Goal: Task Accomplishment & Management: Complete application form

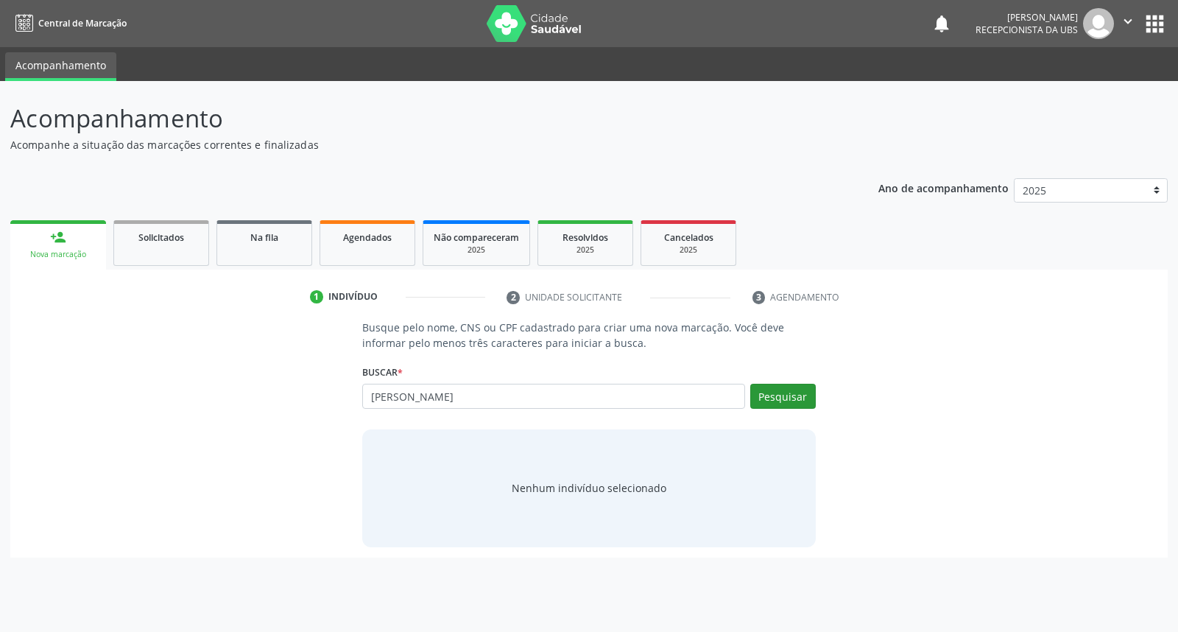
type input "[PERSON_NAME]"
click at [776, 391] on button "Pesquisar" at bounding box center [784, 396] width 66 height 25
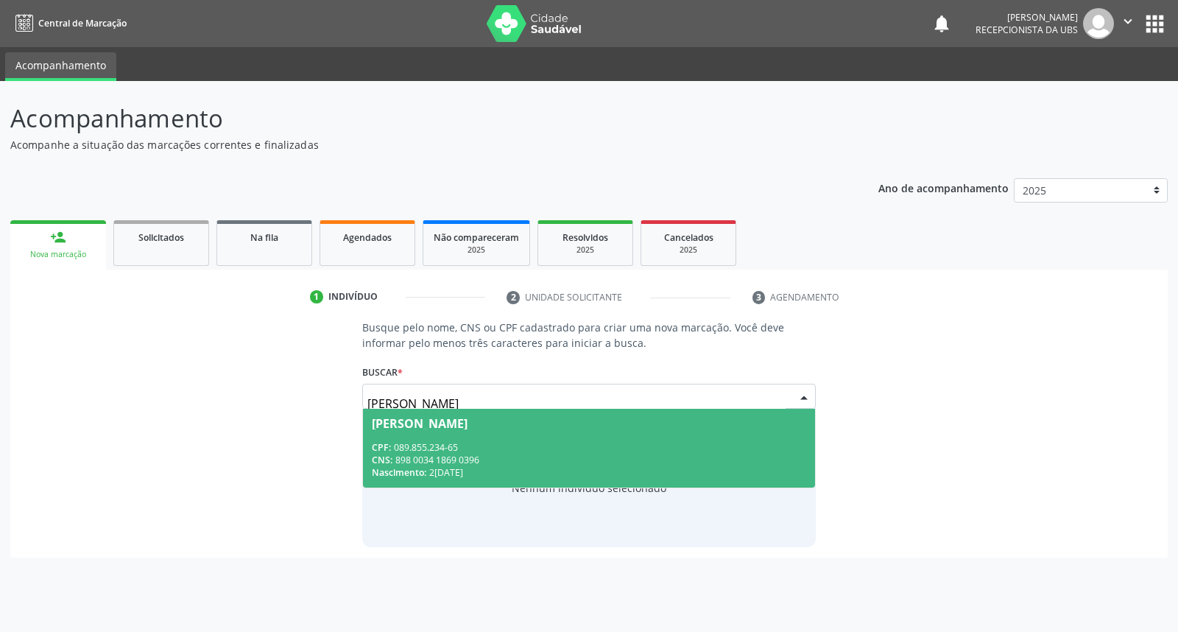
click at [615, 424] on div "[PERSON_NAME]" at bounding box center [589, 424] width 434 height 12
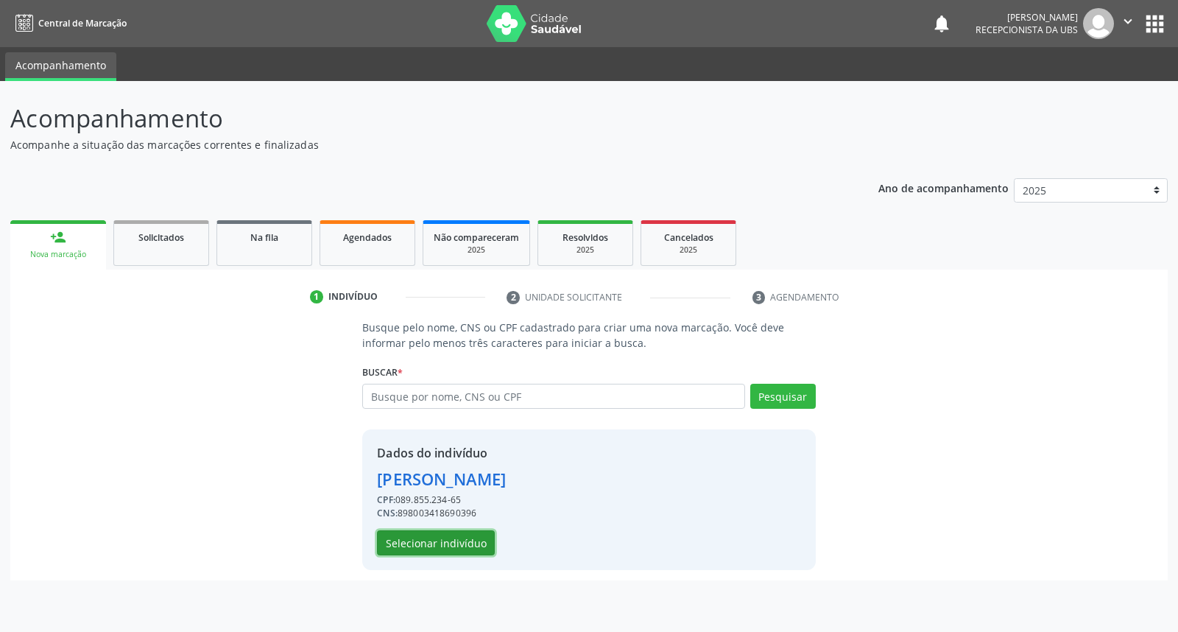
click at [450, 545] on button "Selecionar indivíduo" at bounding box center [436, 542] width 118 height 25
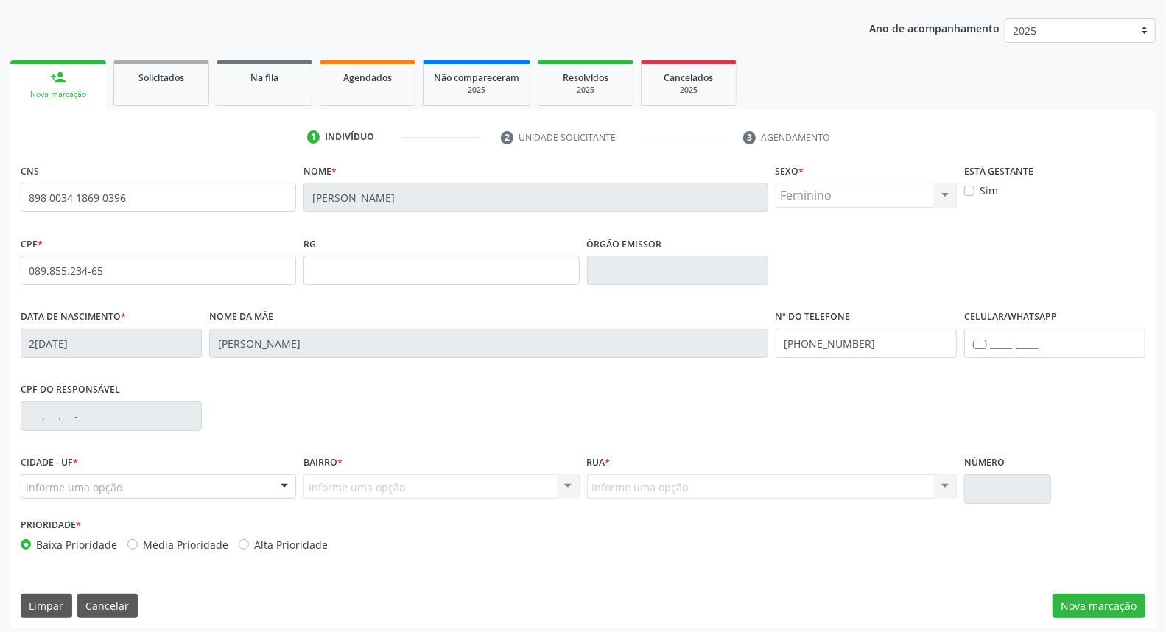
scroll to position [164, 0]
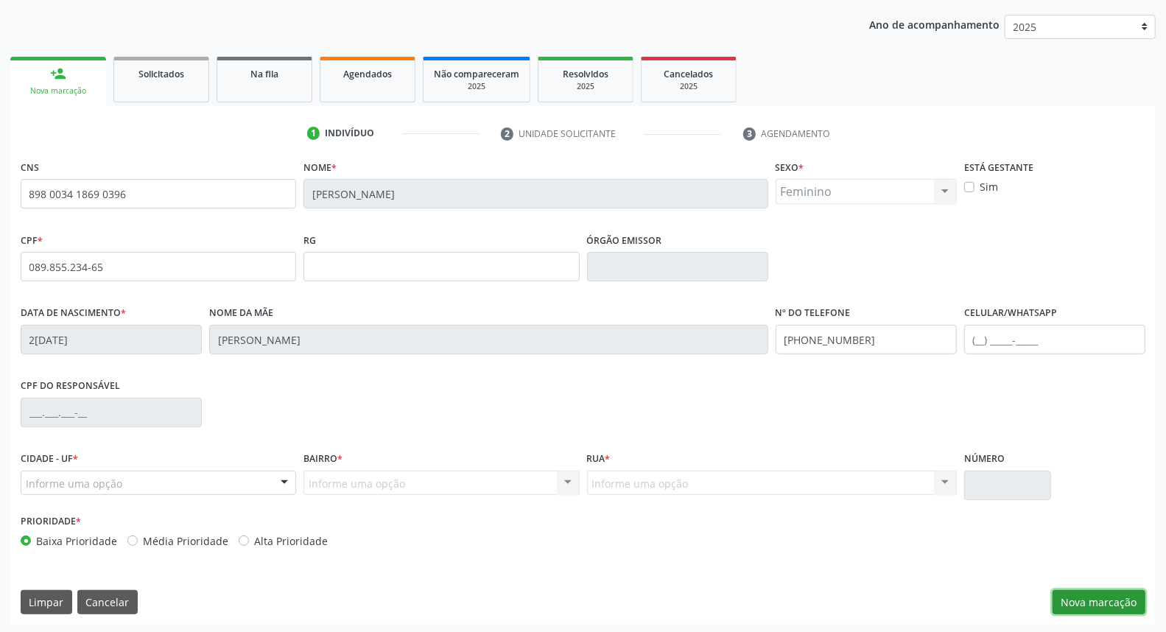
click at [1099, 600] on button "Nova marcação" at bounding box center [1099, 602] width 93 height 25
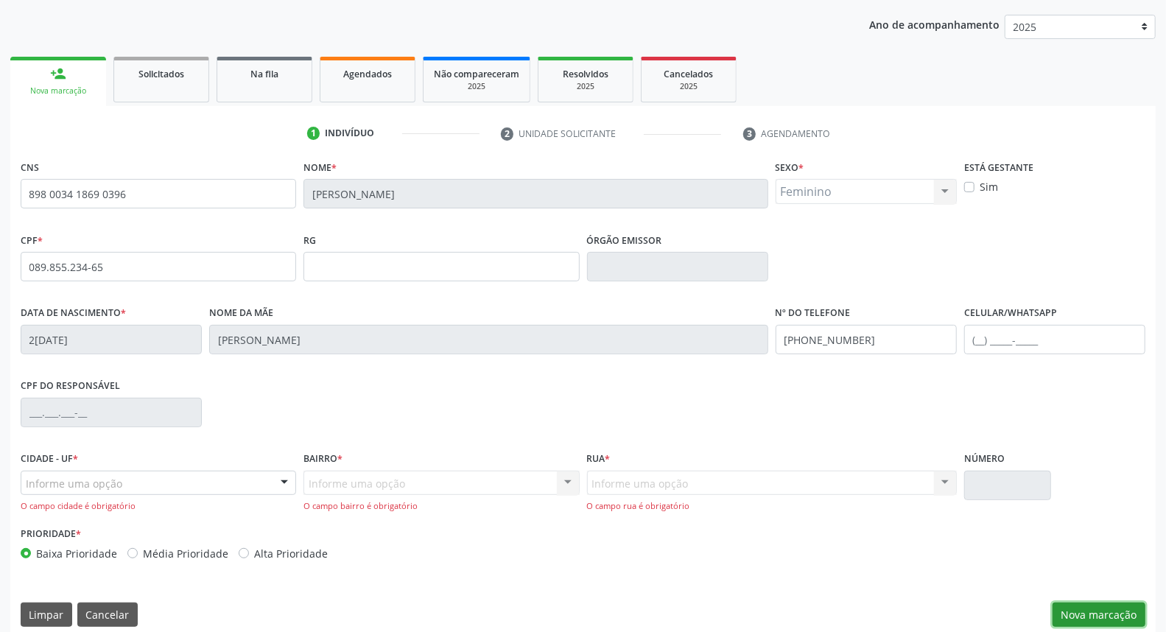
click at [1081, 614] on button "Nova marcação" at bounding box center [1099, 614] width 93 height 25
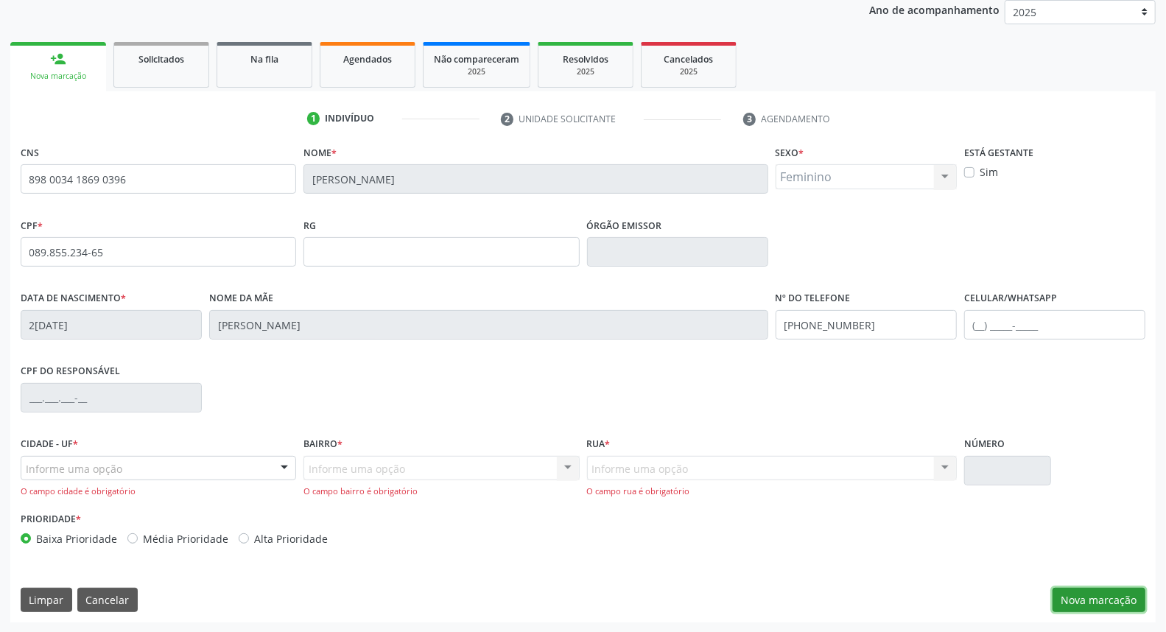
click at [1081, 598] on button "Nova marcação" at bounding box center [1099, 600] width 93 height 25
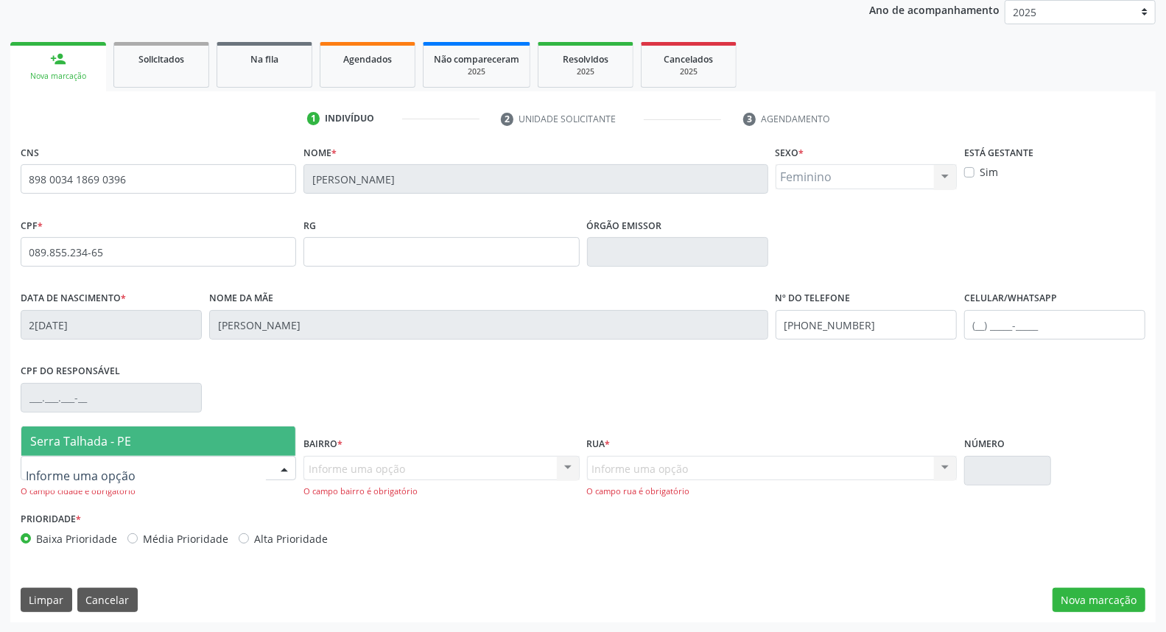
click at [199, 458] on div at bounding box center [158, 468] width 275 height 25
click at [211, 438] on span "Serra Talhada - PE" at bounding box center [158, 440] width 274 height 29
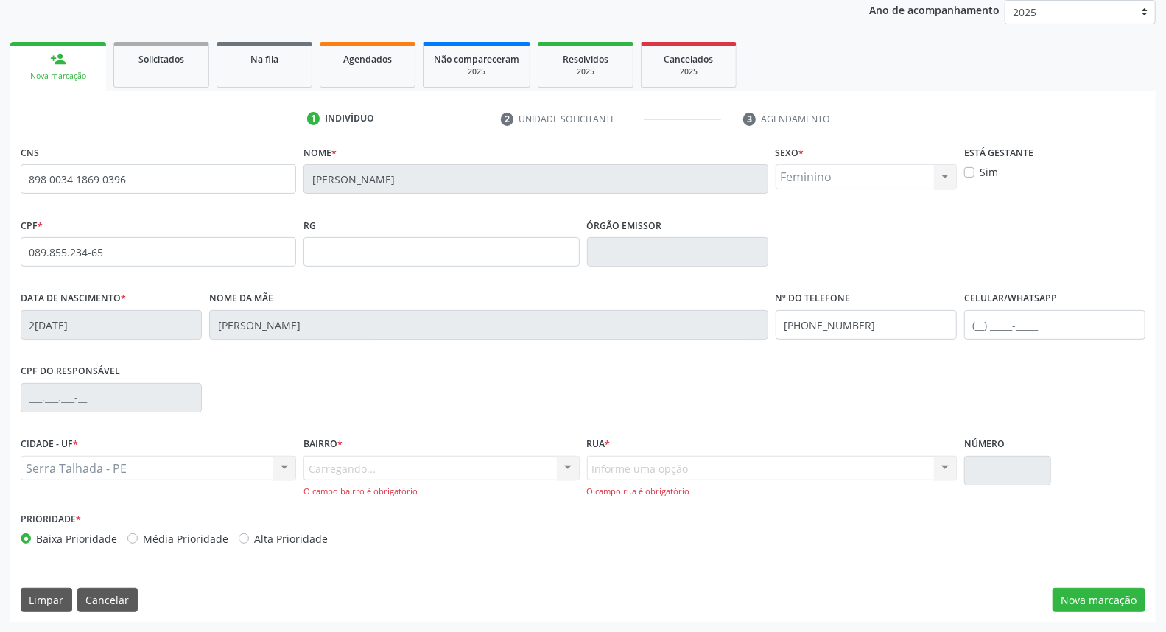
click at [366, 465] on div "Carregando... Nenhum resultado encontrado para: " " Nenhuma opção encontrada. D…" at bounding box center [440, 477] width 275 height 42
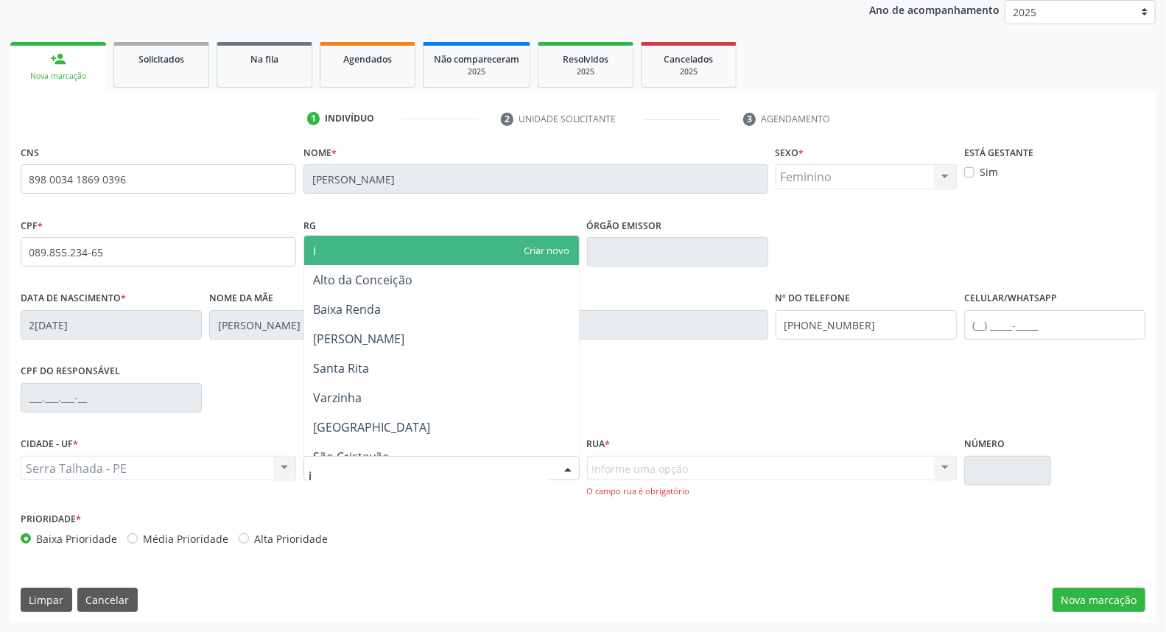
type input "ip"
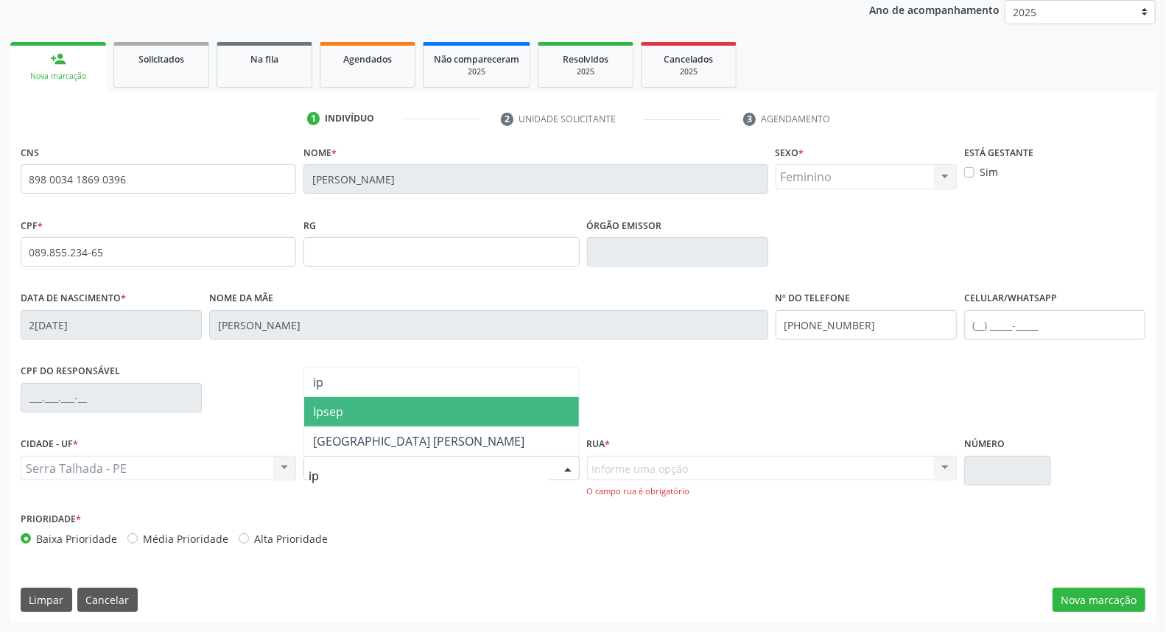
click at [384, 405] on span "Ipsep" at bounding box center [441, 411] width 274 height 29
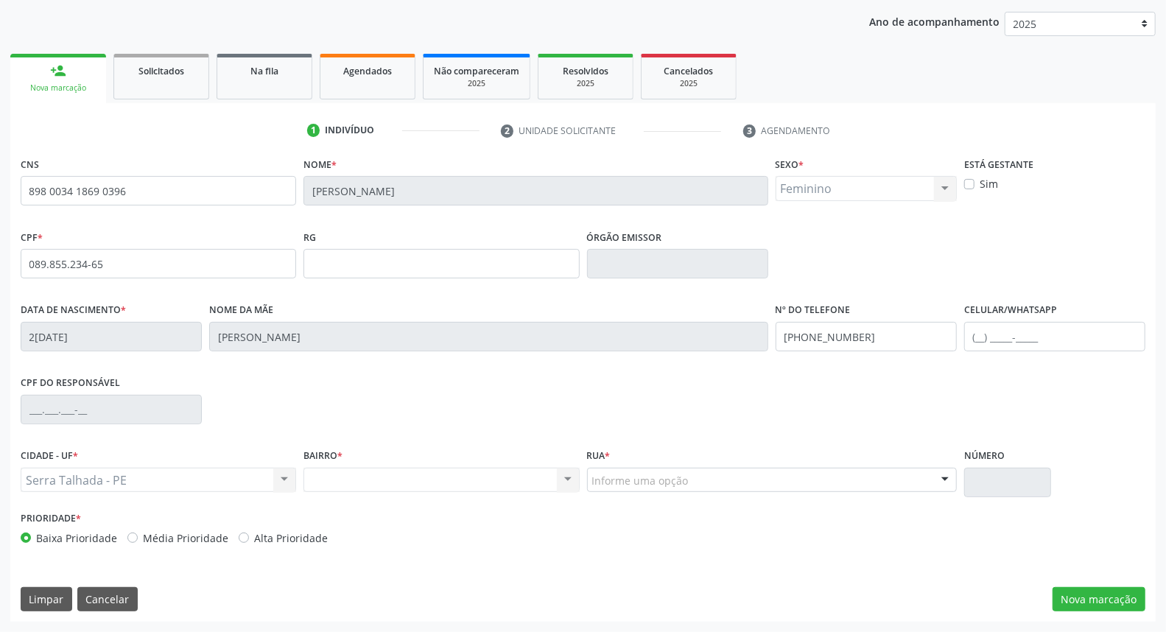
scroll to position [165, 0]
click at [641, 457] on div "Rua * Informe uma opção [GEOGRAPHIC_DATA] Lins [GEOGRAPHIC_DATA][PERSON_NAME] […" at bounding box center [772, 469] width 370 height 47
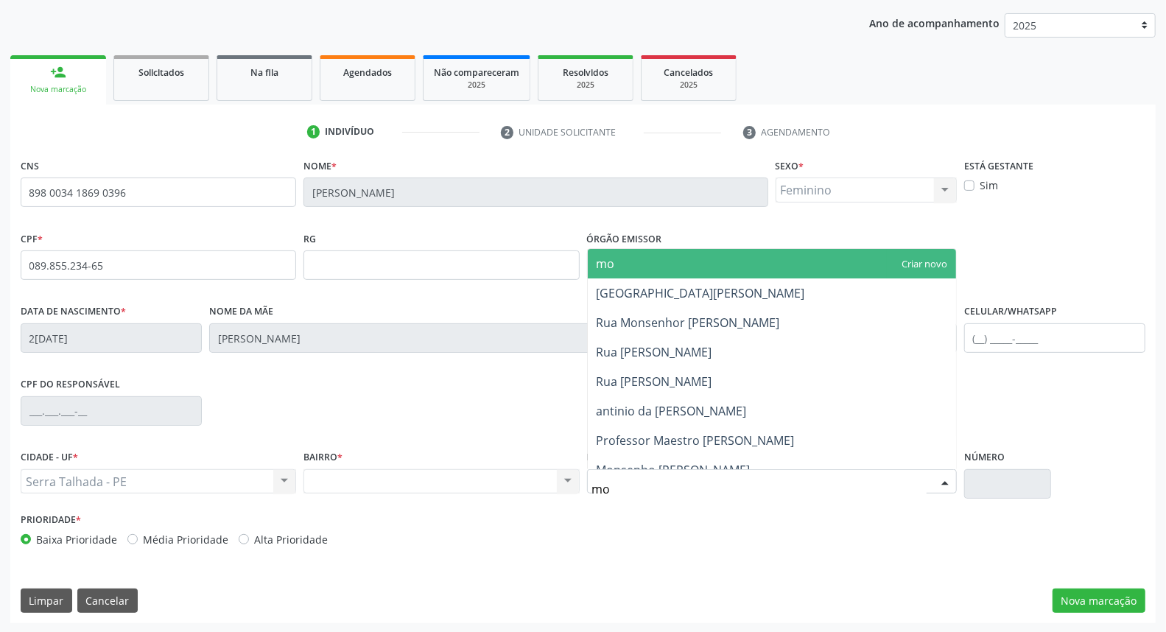
type input "moa"
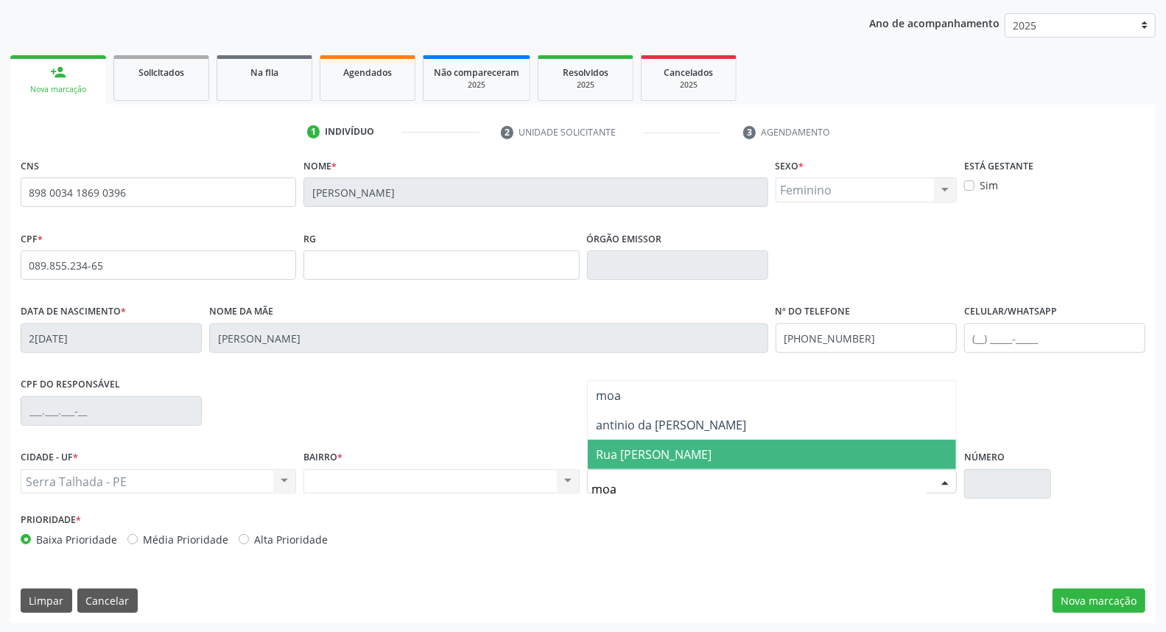
click at [632, 457] on span "Rua [PERSON_NAME]" at bounding box center [655, 454] width 116 height 16
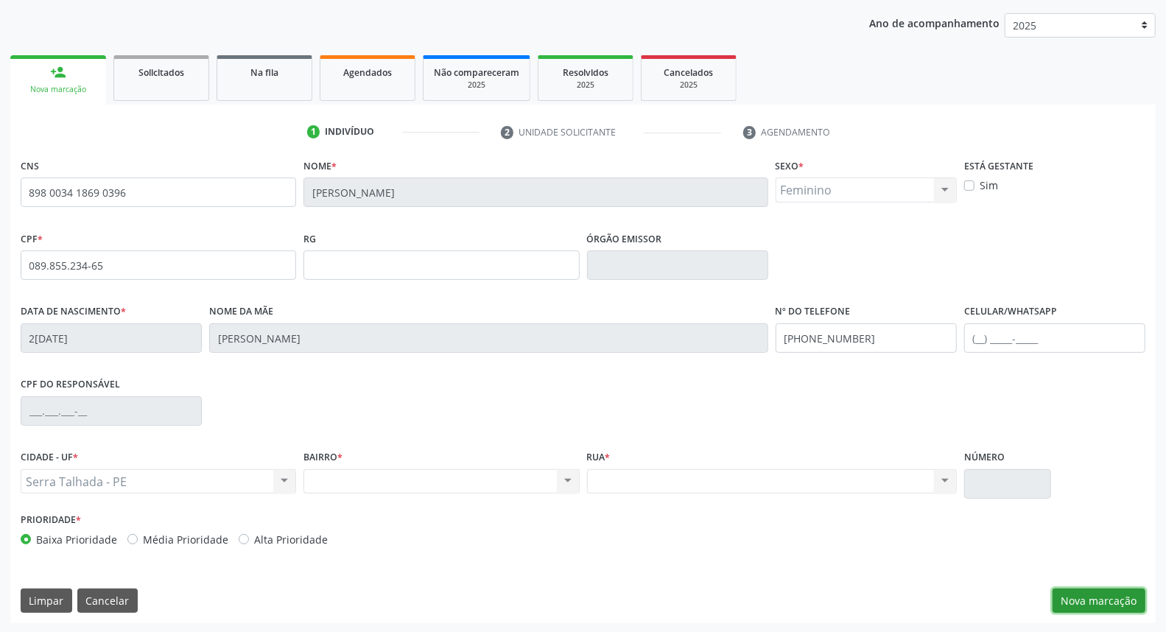
click at [1094, 597] on button "Nova marcação" at bounding box center [1099, 601] width 93 height 25
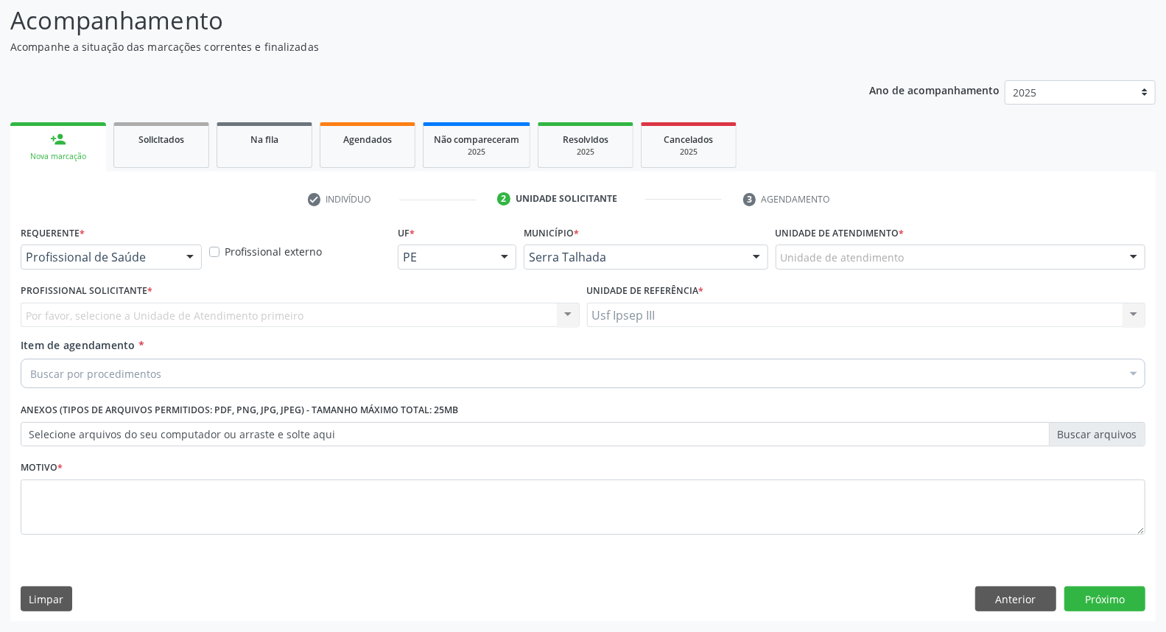
scroll to position [97, 0]
click at [192, 260] on div at bounding box center [190, 258] width 22 height 25
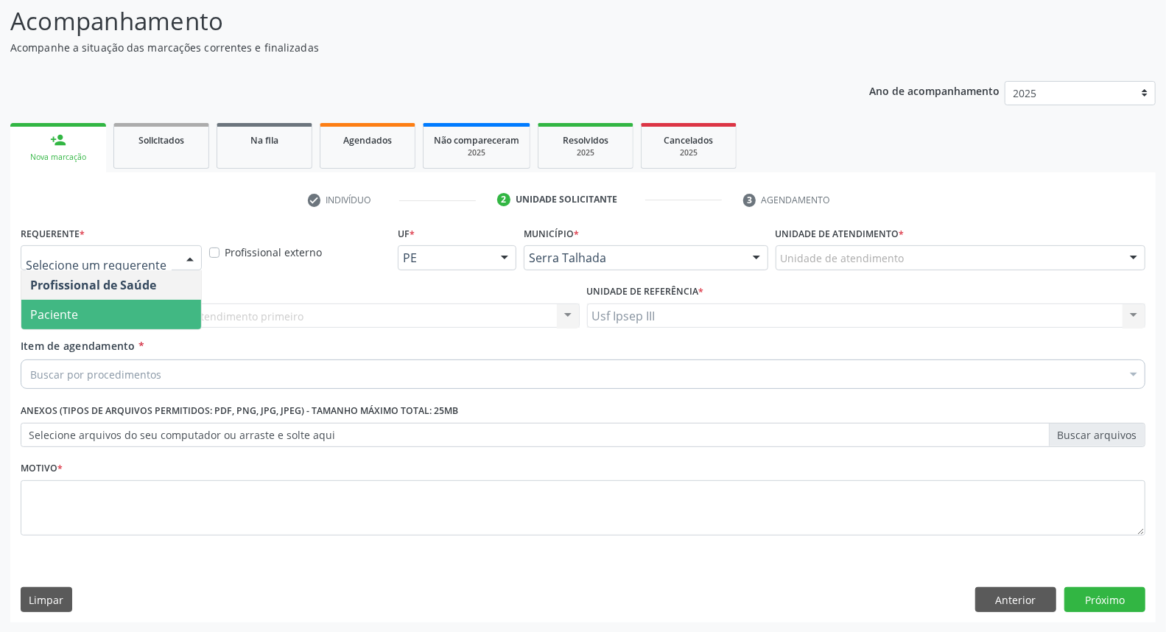
click at [152, 313] on span "Paciente" at bounding box center [111, 314] width 180 height 29
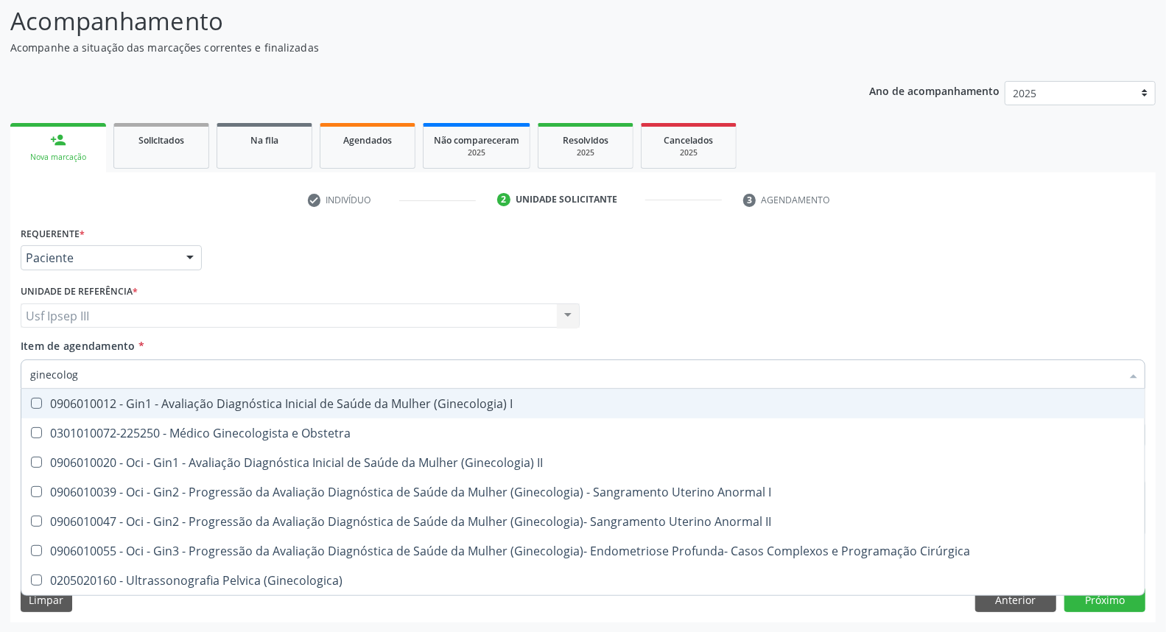
type input "ginecologi"
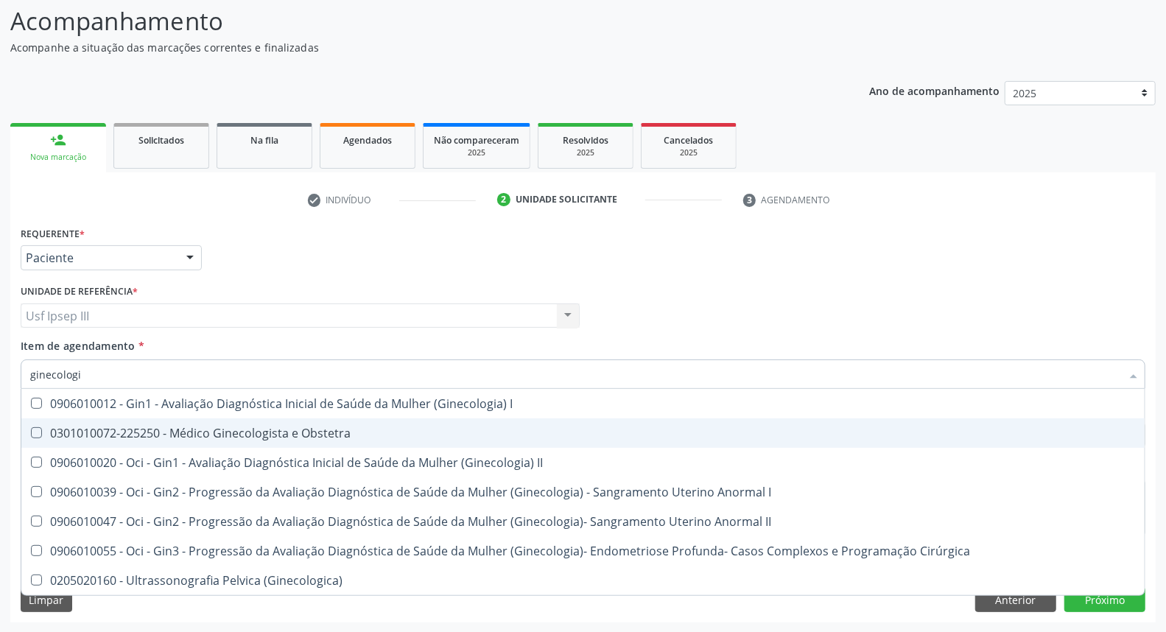
click at [208, 443] on span "0301010072-225250 - Médico Ginecologista e Obstetra" at bounding box center [582, 432] width 1123 height 29
checkbox Obstetra "true"
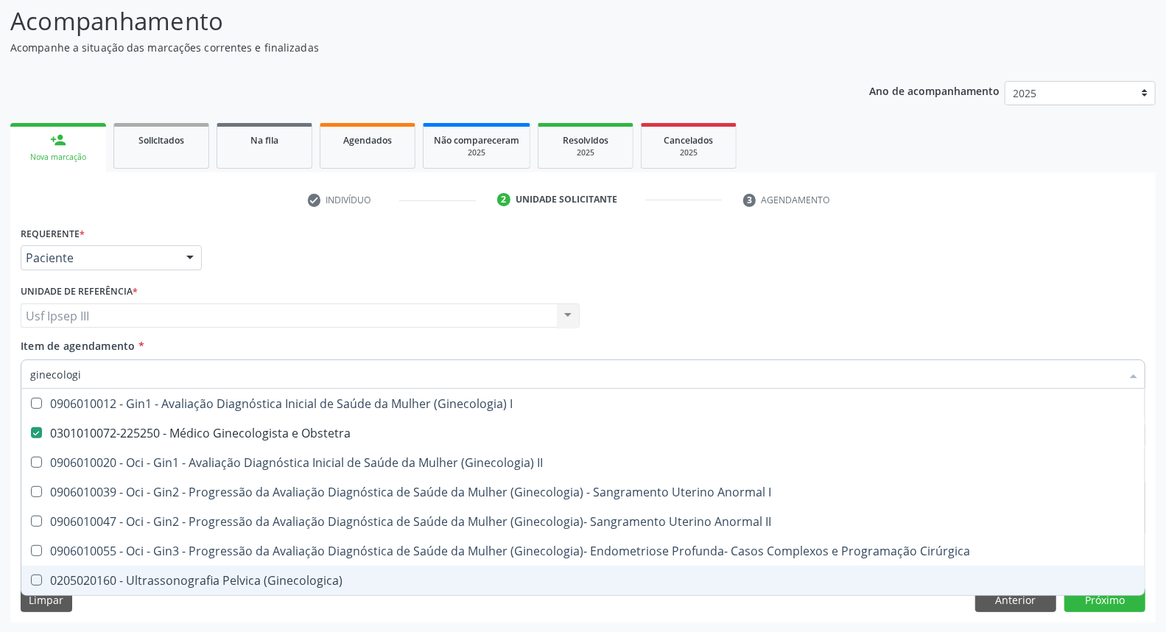
click at [1109, 593] on span "0205020160 - Ultrassonografia Pelvica (Ginecologica)" at bounding box center [582, 580] width 1123 height 29
checkbox \(Ginecologica\) "true"
click at [1099, 600] on div "Requerente * Paciente Profissional de Saúde Paciente Nenhum resultado encontrad…" at bounding box center [582, 422] width 1145 height 400
checkbox II "true"
checkbox \(Ginecologica\) "false"
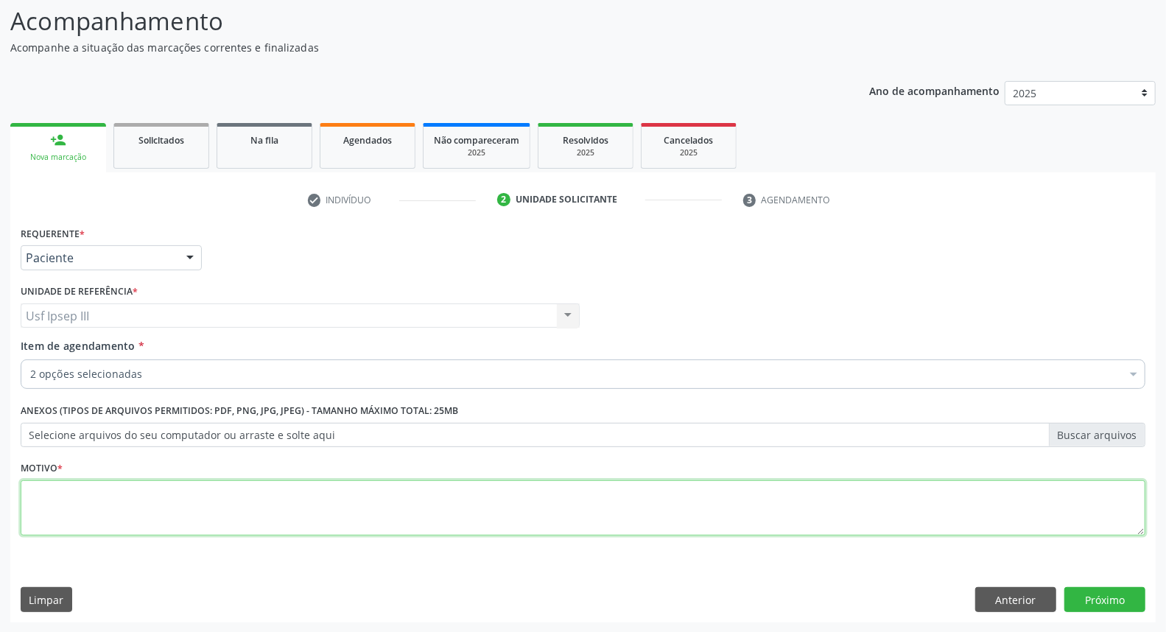
click at [386, 488] on textarea at bounding box center [583, 508] width 1125 height 56
type textarea "."
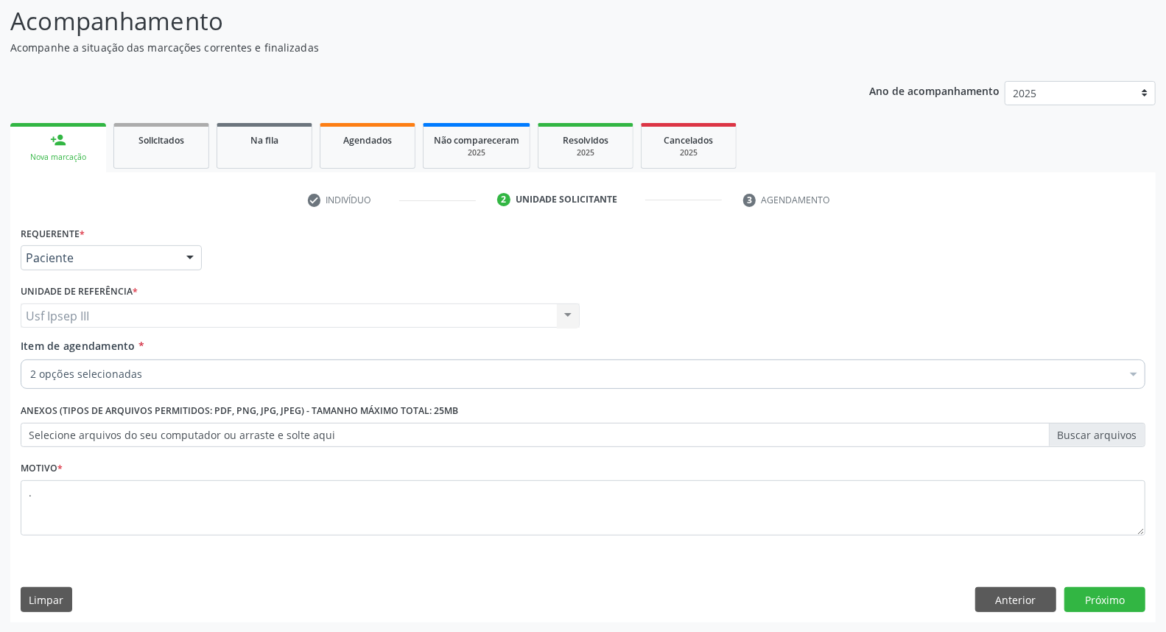
click at [1135, 373] on div at bounding box center [1134, 375] width 22 height 25
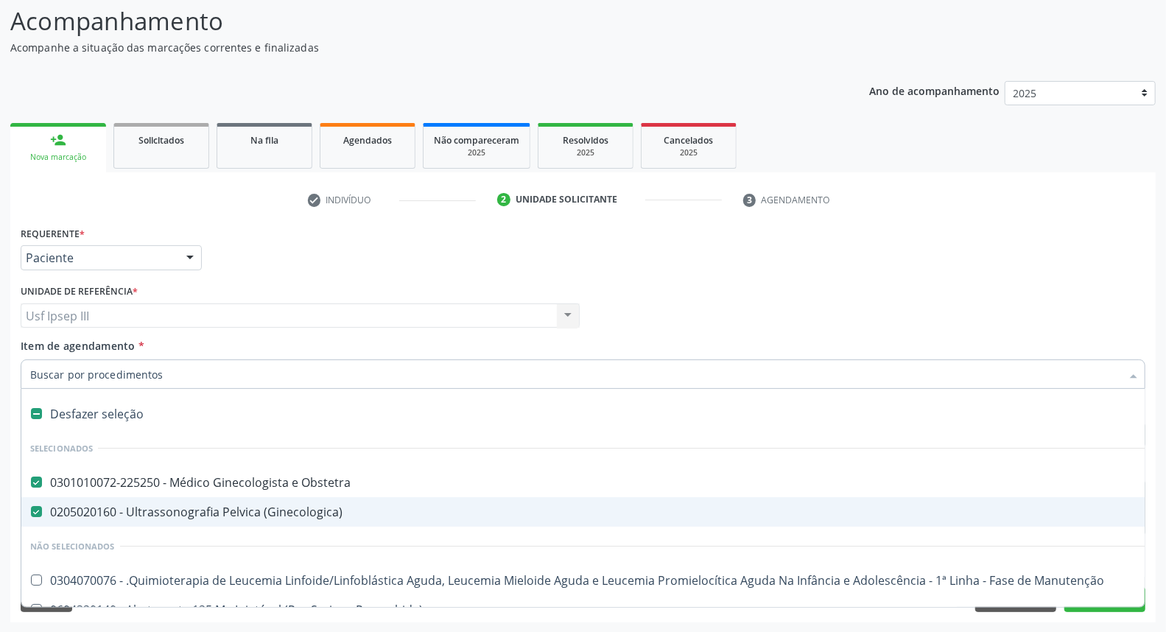
click at [295, 517] on div "0205020160 - Ultrassonografia Pelvica (Ginecologica)" at bounding box center [603, 512] width 1147 height 12
checkbox \(Ginecologica\) "false"
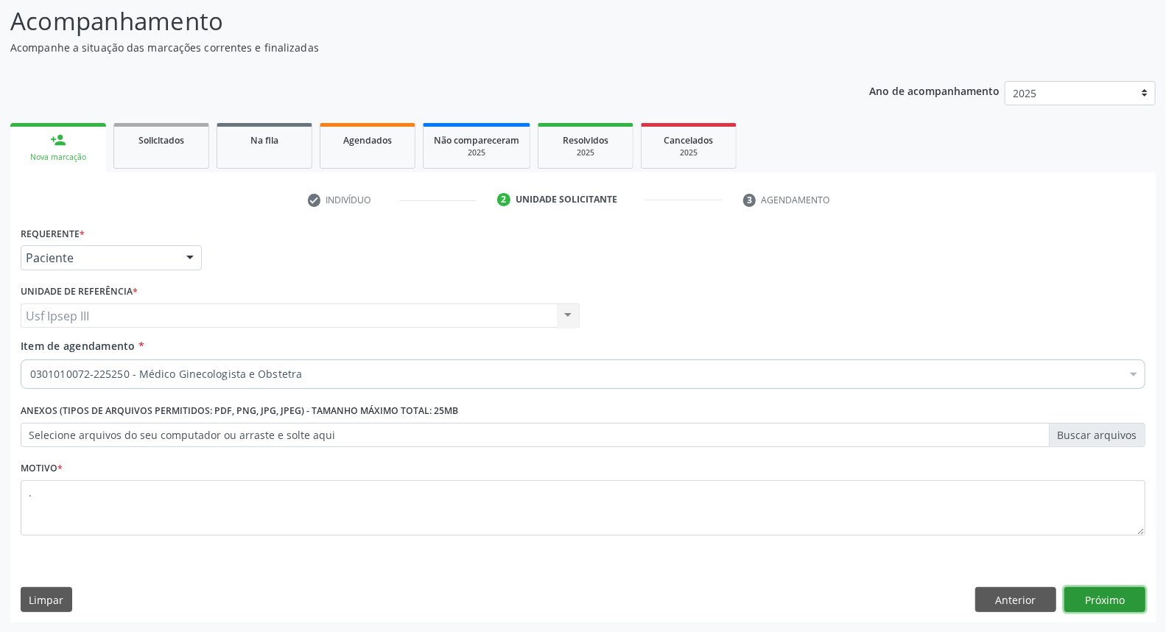
click at [1105, 611] on button "Próximo" at bounding box center [1104, 599] width 81 height 25
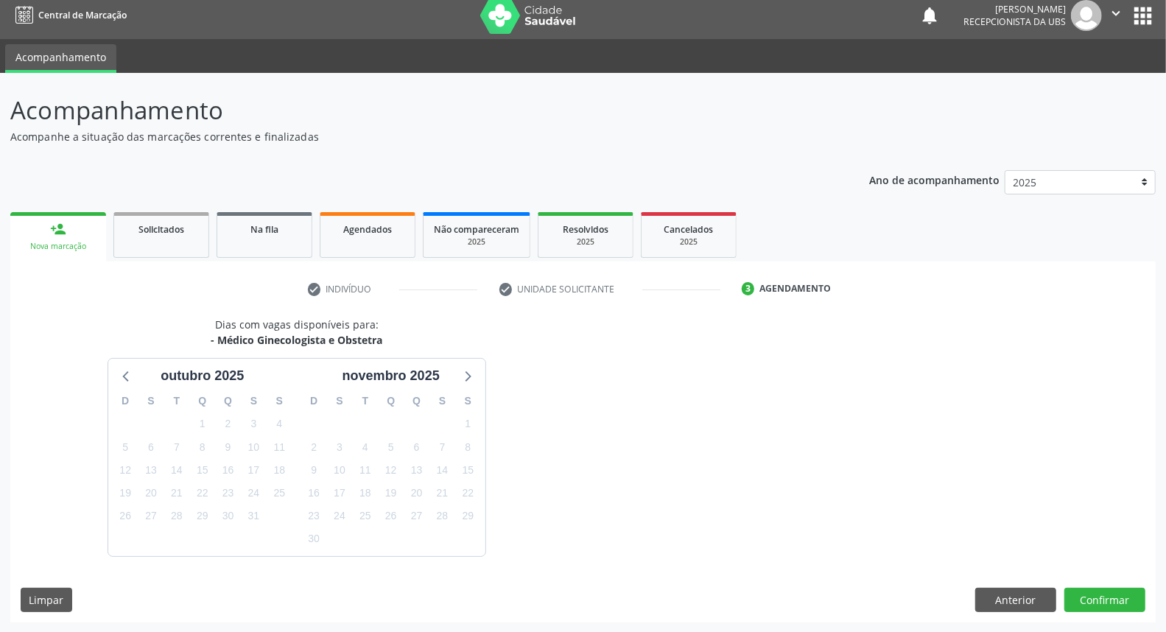
scroll to position [52, 0]
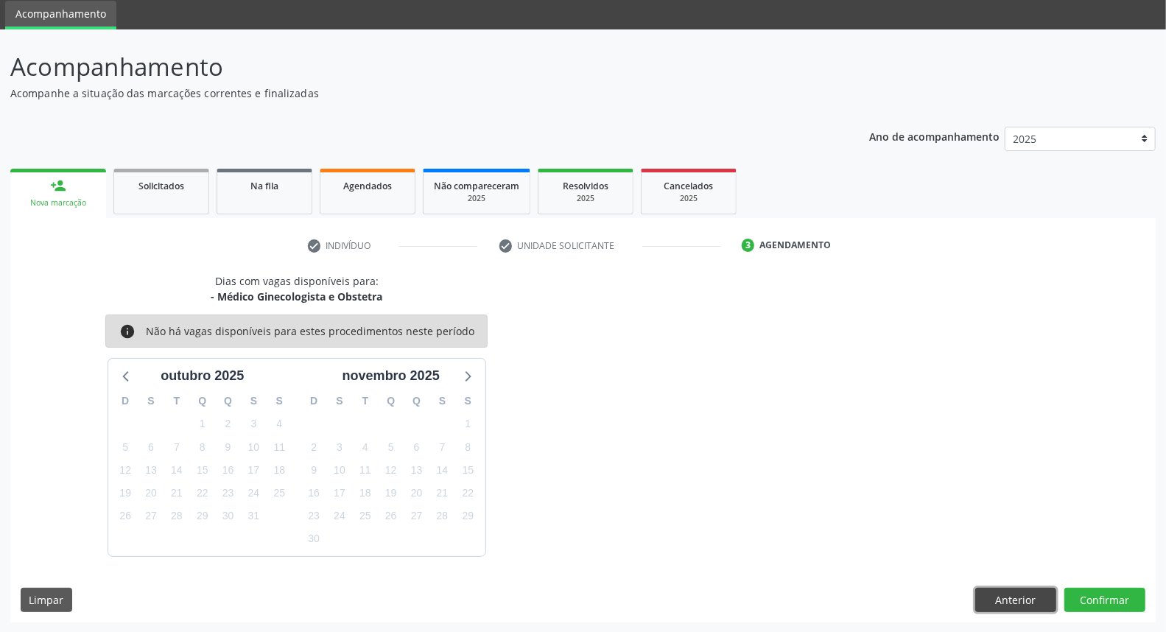
click at [1022, 595] on button "Anterior" at bounding box center [1015, 600] width 81 height 25
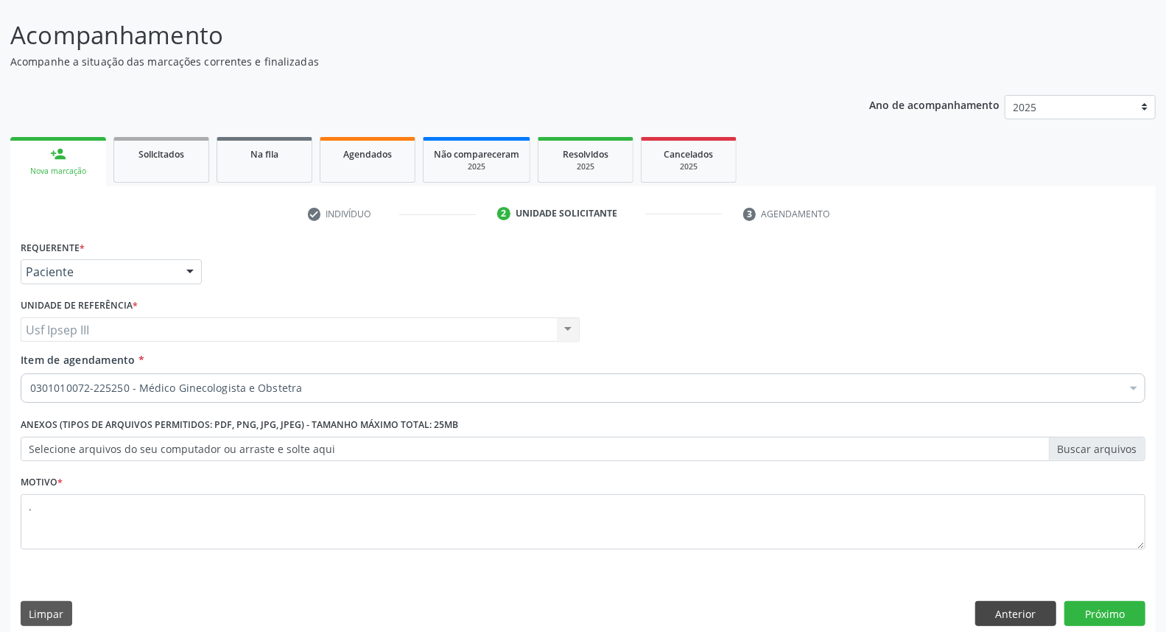
scroll to position [97, 0]
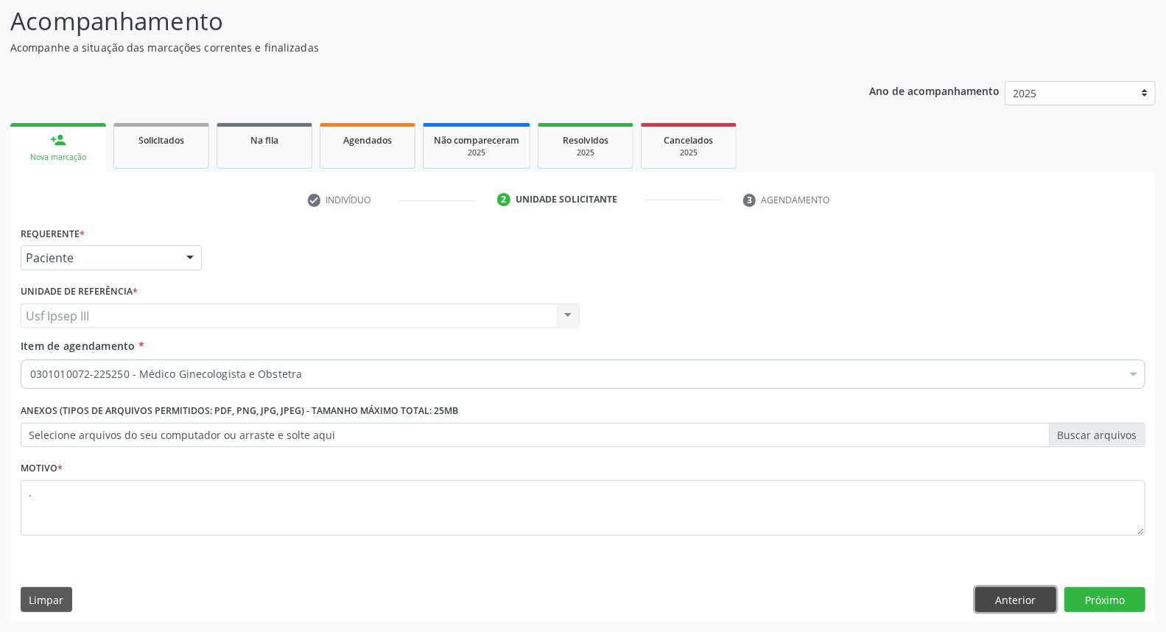
click at [1004, 591] on button "Anterior" at bounding box center [1015, 599] width 81 height 25
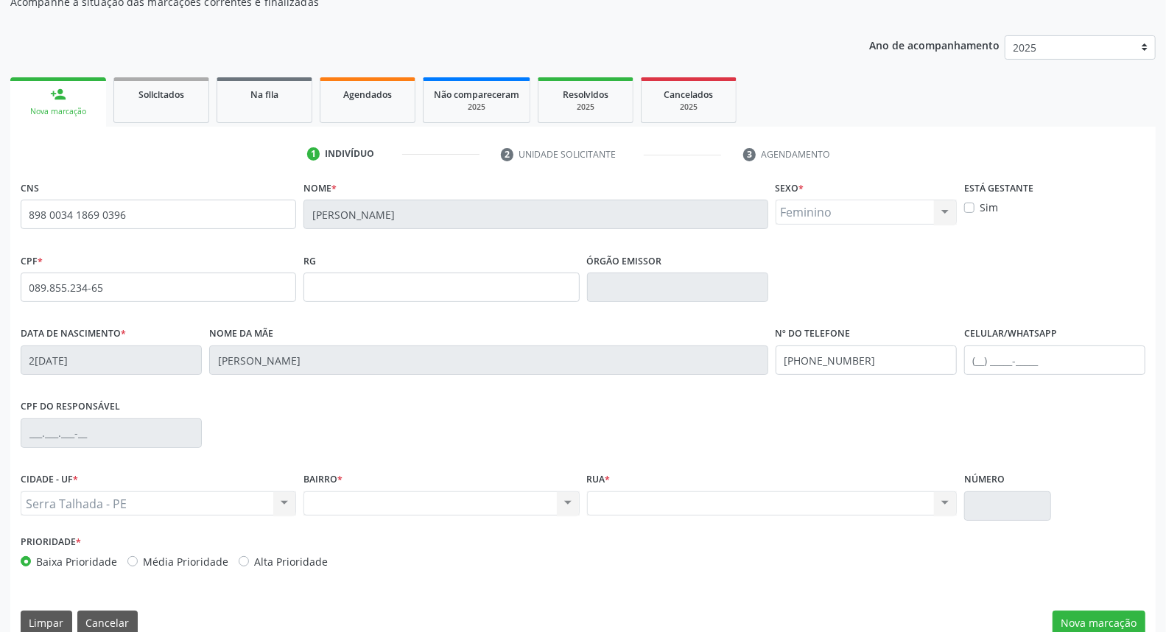
scroll to position [165, 0]
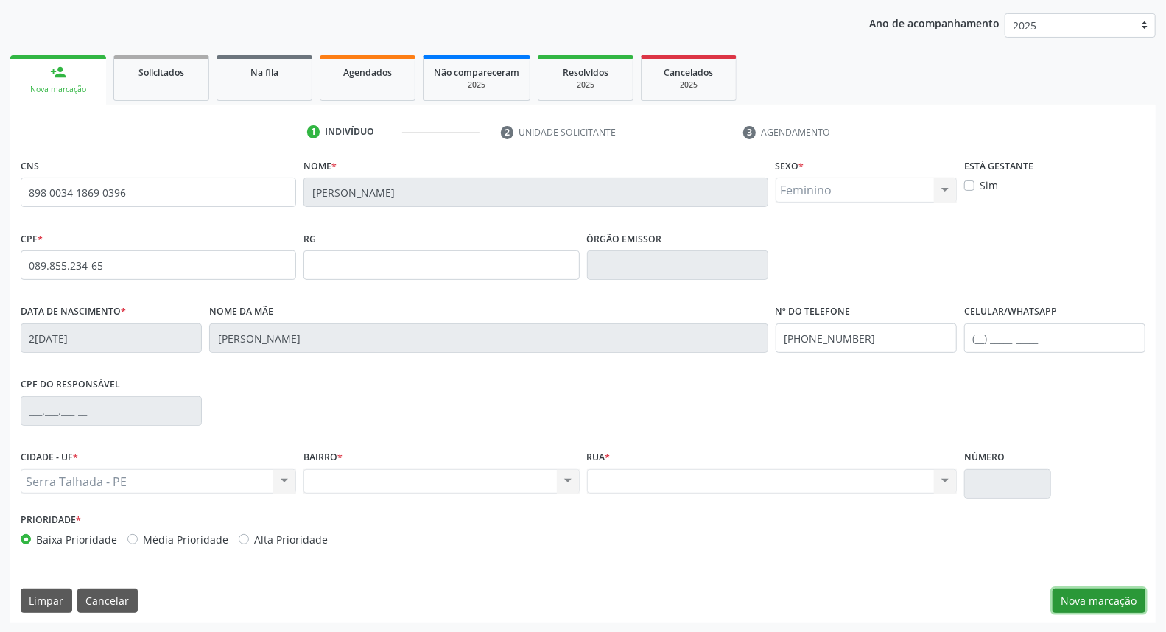
click at [1081, 600] on button "Nova marcação" at bounding box center [1099, 601] width 93 height 25
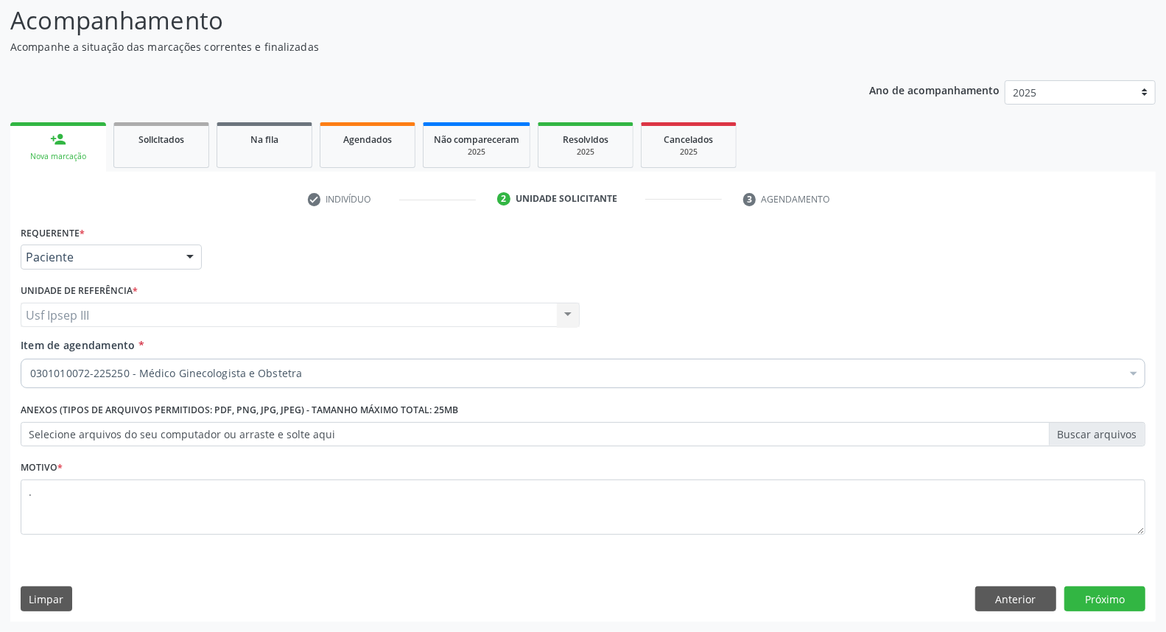
scroll to position [97, 0]
click at [1131, 369] on div at bounding box center [1134, 375] width 22 height 25
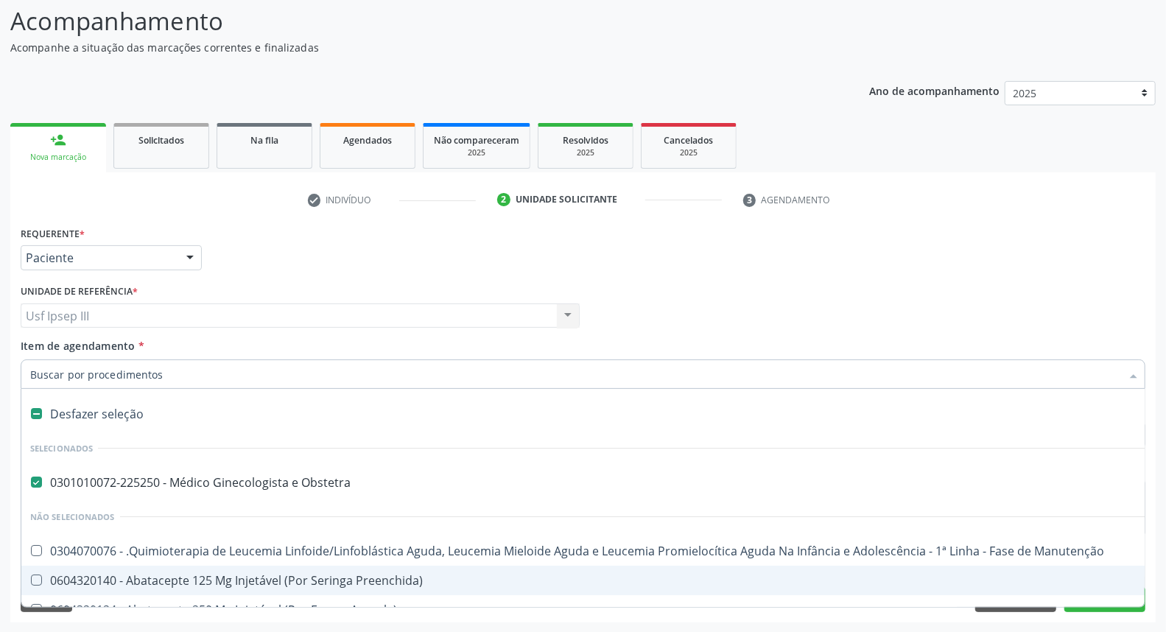
click at [189, 407] on div "Desfazer seleção" at bounding box center [603, 413] width 1164 height 29
checkbox Obstetra "false"
click at [208, 367] on input "Item de agendamento *" at bounding box center [575, 373] width 1091 height 29
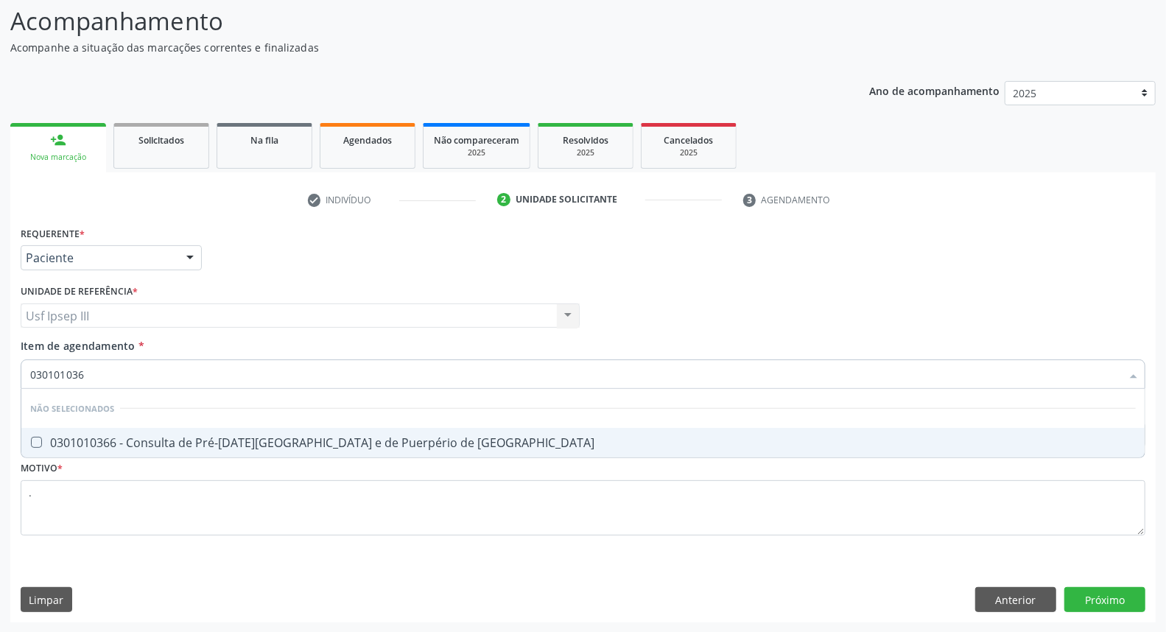
type input "0301010366"
click at [190, 443] on div "0301010366 - Consulta de Pré-[DATE][GEOGRAPHIC_DATA] e de Puerpério de [GEOGRAP…" at bounding box center [583, 443] width 1106 height 12
checkbox Risco "true"
click at [1100, 602] on div "Requerente * Paciente Profissional de Saúde Paciente Nenhum resultado encontrad…" at bounding box center [582, 422] width 1145 height 400
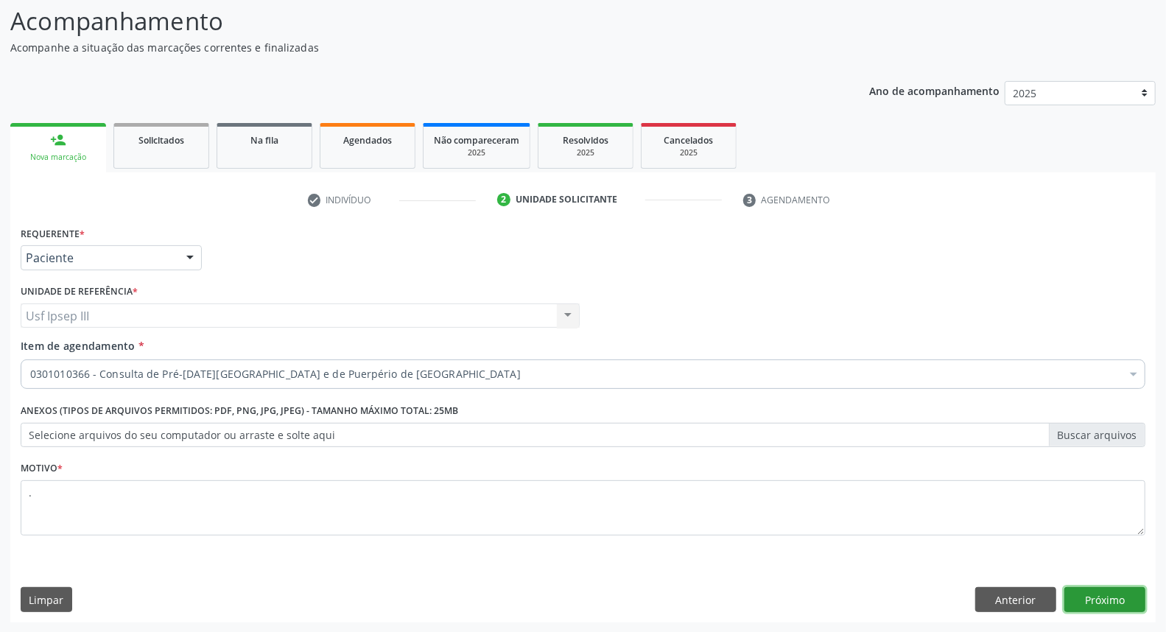
click at [1100, 602] on button "Próximo" at bounding box center [1104, 599] width 81 height 25
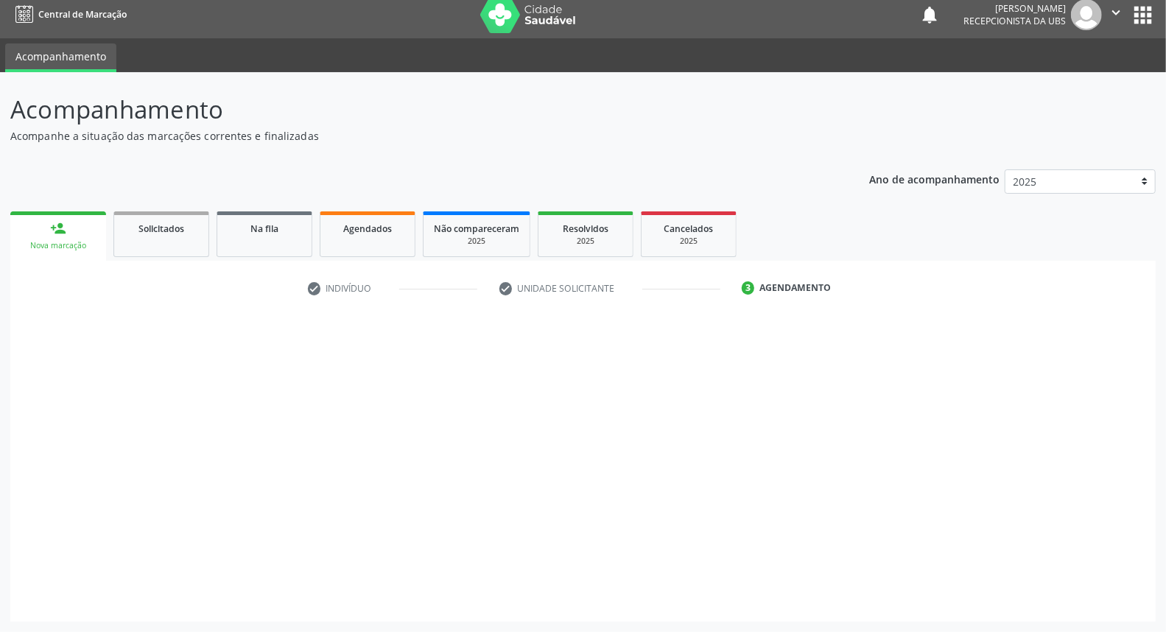
scroll to position [8, 0]
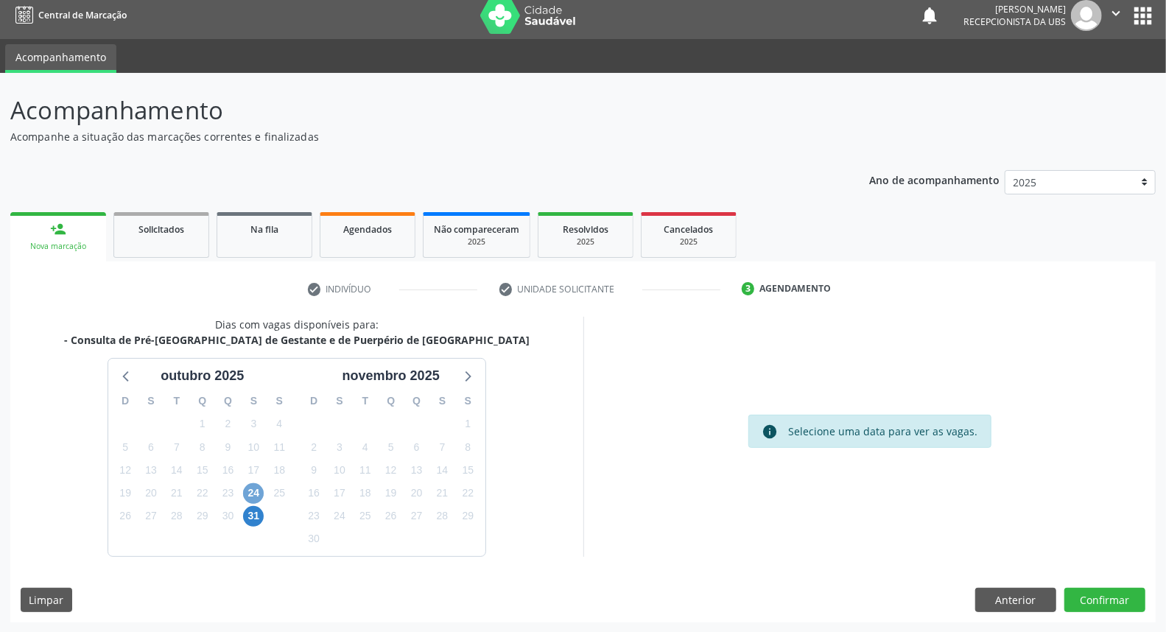
click at [256, 493] on span "24" at bounding box center [253, 493] width 21 height 21
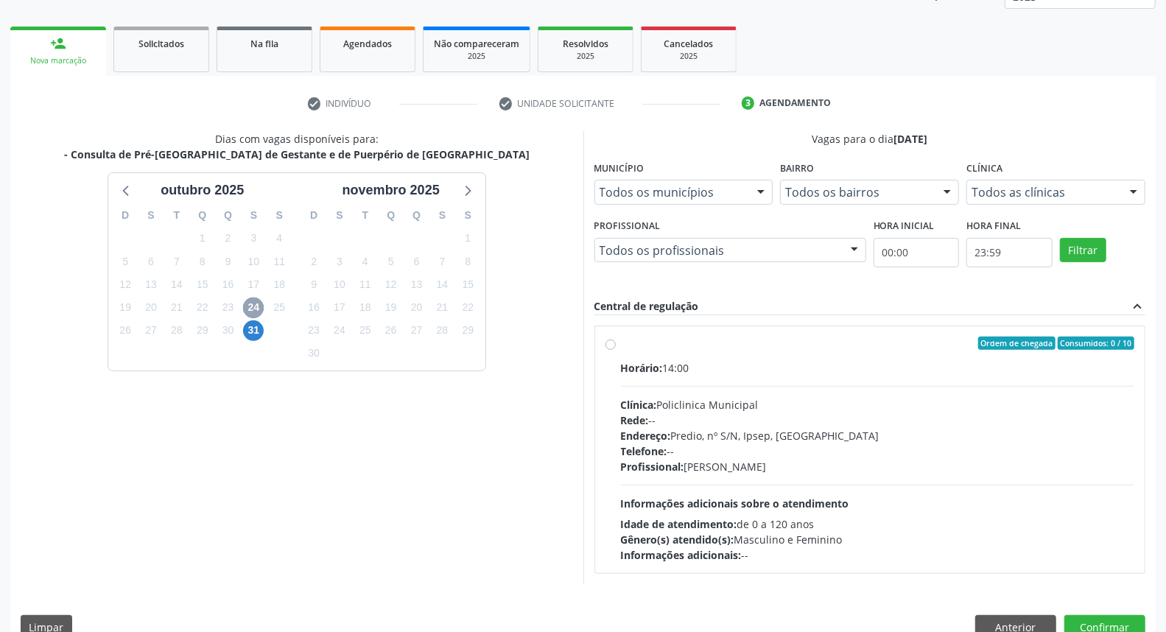
scroll to position [221, 0]
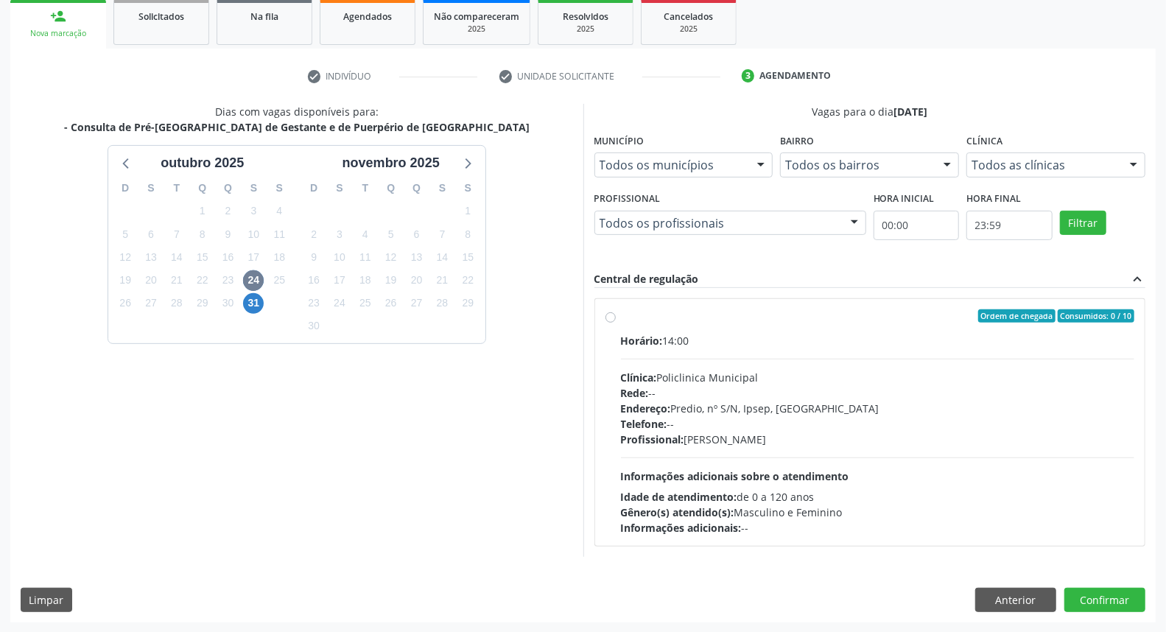
click at [833, 416] on div "Telefone: --" at bounding box center [878, 423] width 514 height 15
click at [616, 323] on input "Ordem de chegada Consumidos: 0 / 10 Horário: 14:00 Clínica: Policlinica Municip…" at bounding box center [610, 315] width 10 height 13
radio input "true"
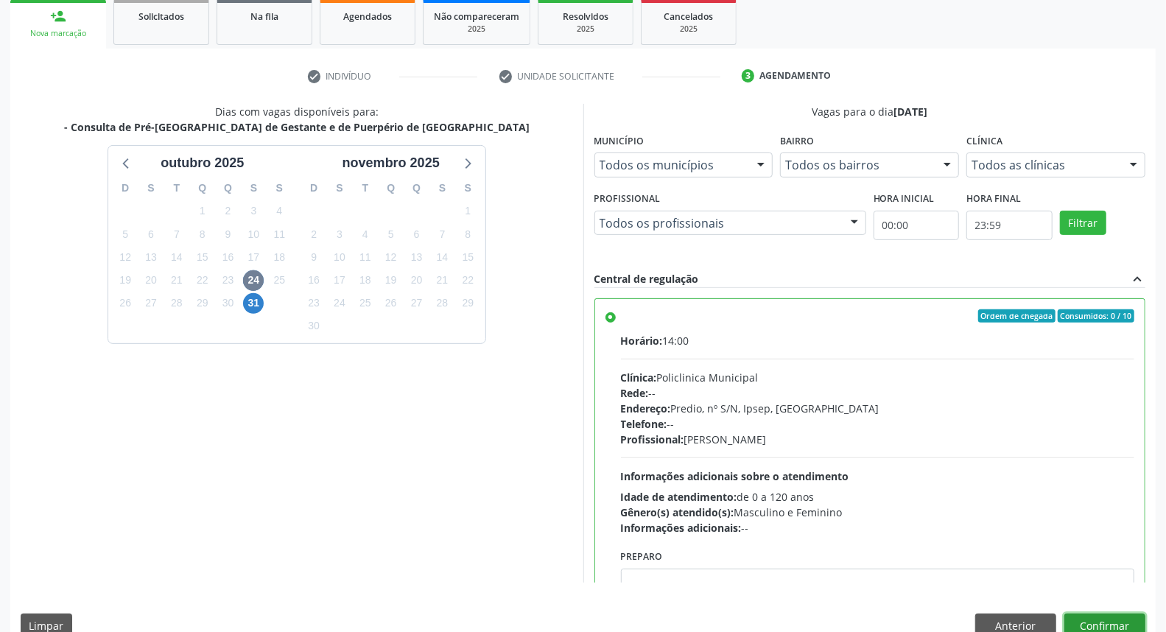
click at [1096, 623] on button "Confirmar" at bounding box center [1104, 626] width 81 height 25
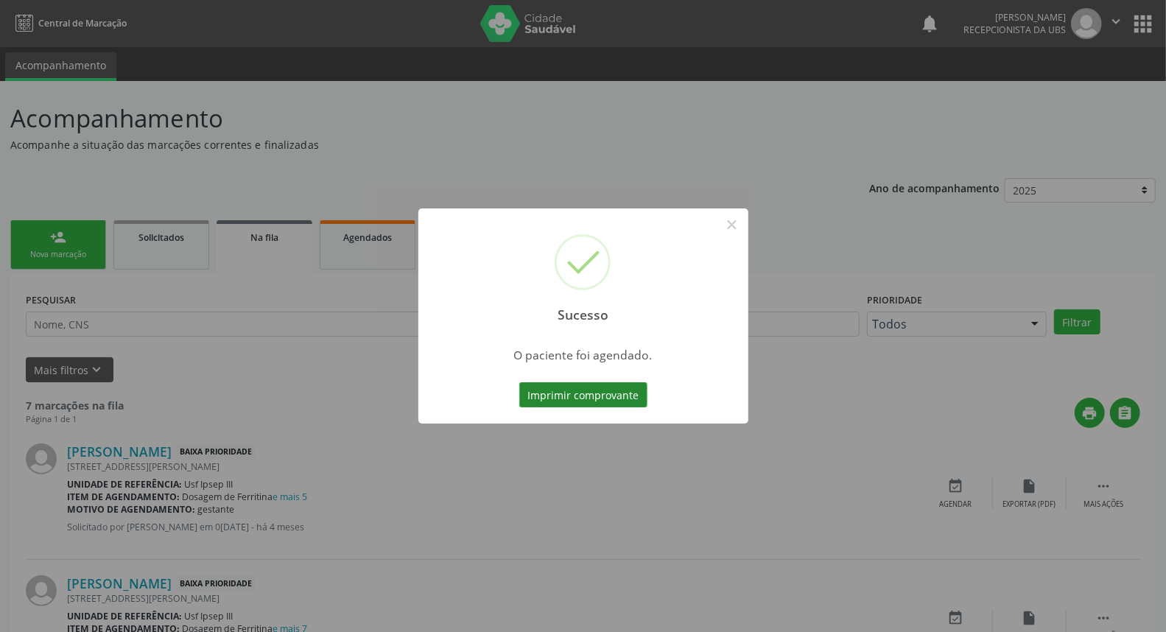
click at [580, 389] on button "Imprimir comprovante" at bounding box center [583, 394] width 128 height 25
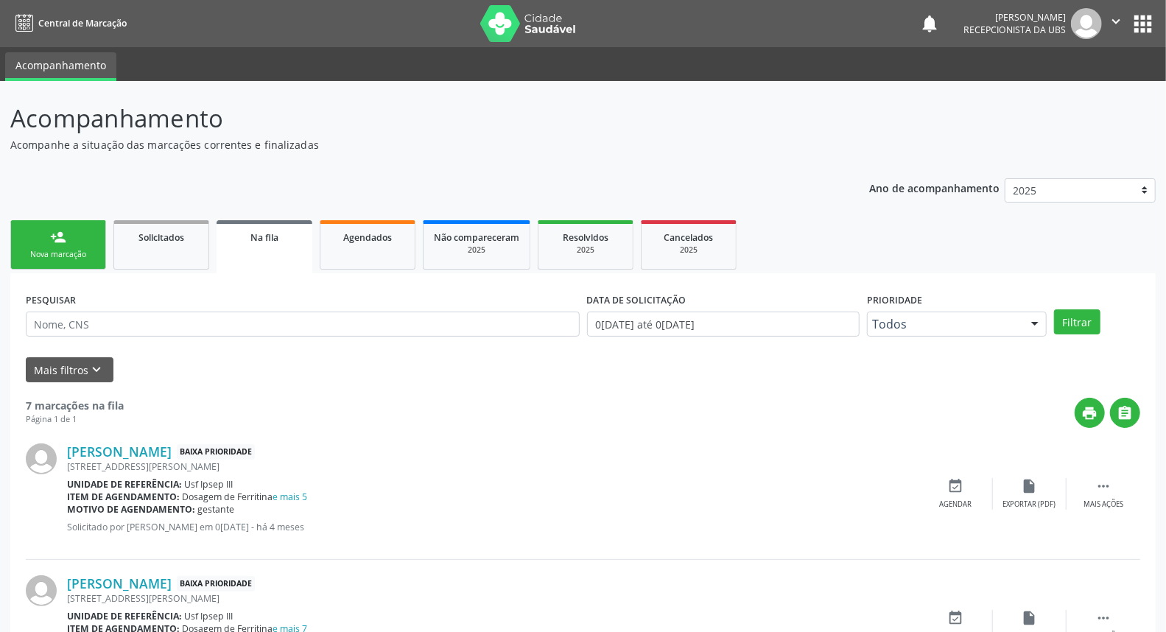
click at [78, 245] on link "person_add Nova marcação" at bounding box center [58, 244] width 96 height 49
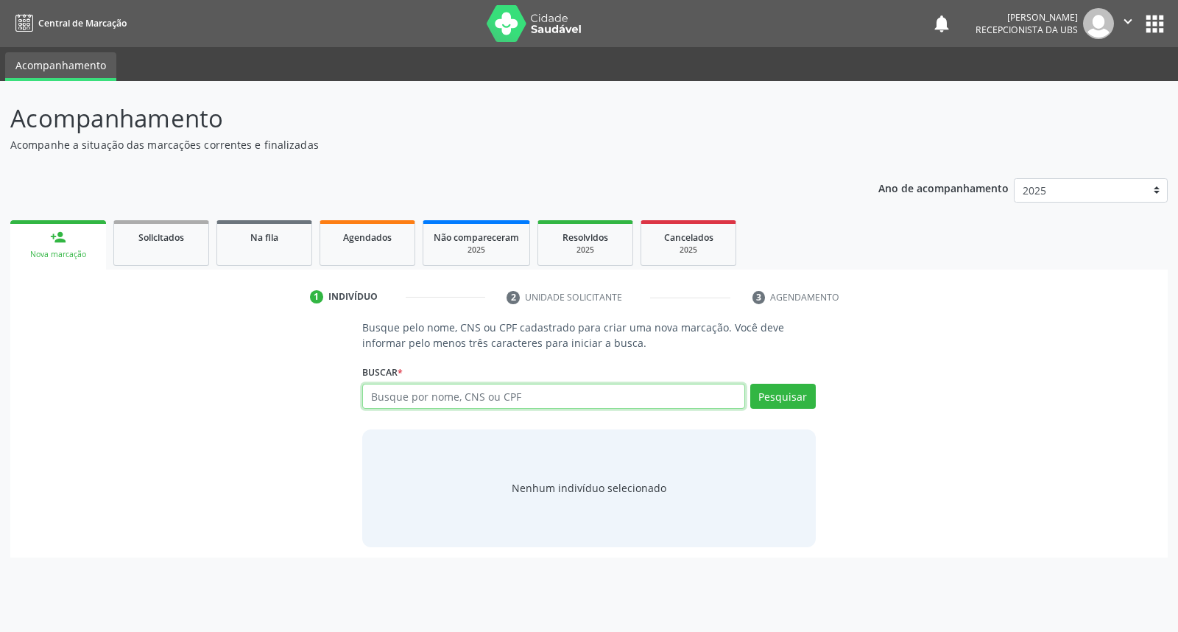
click at [383, 390] on input "text" at bounding box center [553, 396] width 382 height 25
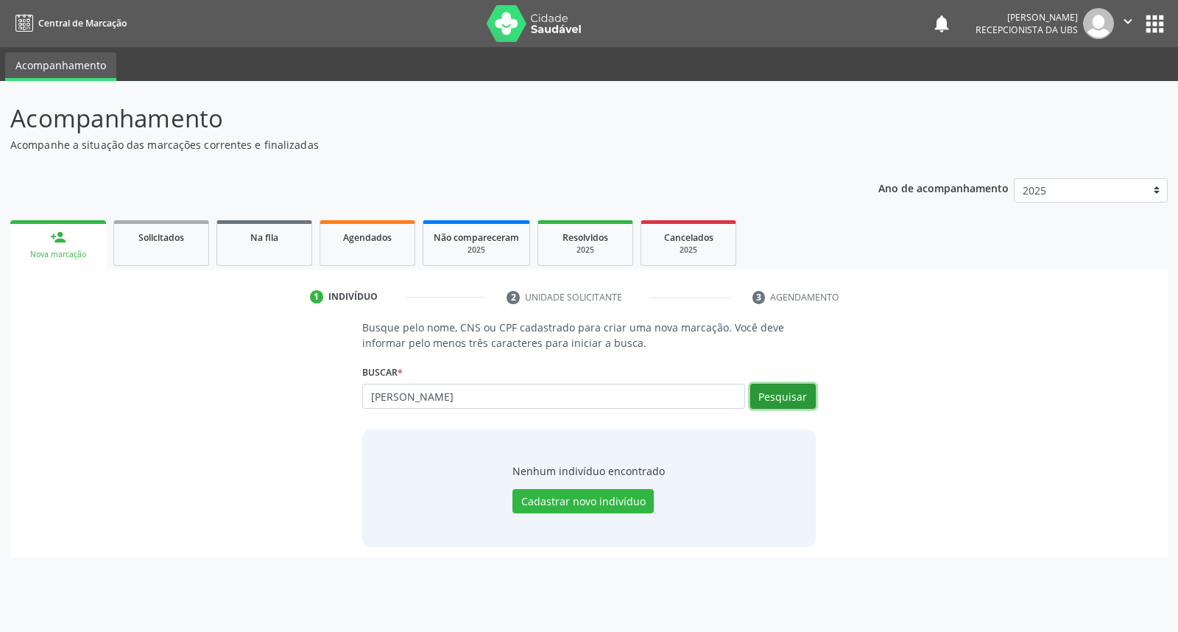
click at [777, 401] on button "Pesquisar" at bounding box center [784, 396] width 66 height 25
click at [561, 404] on input "[PERSON_NAME]" at bounding box center [553, 396] width 382 height 25
type input "e"
type input "898003418690396"
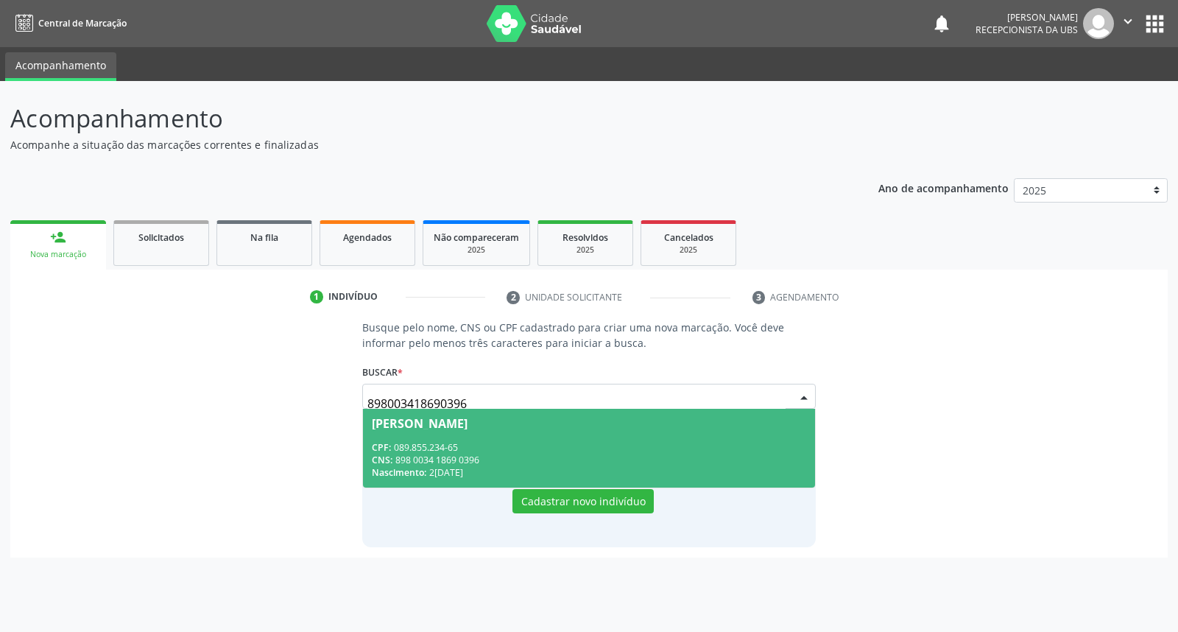
click at [468, 422] on div "[PERSON_NAME]" at bounding box center [420, 424] width 96 height 12
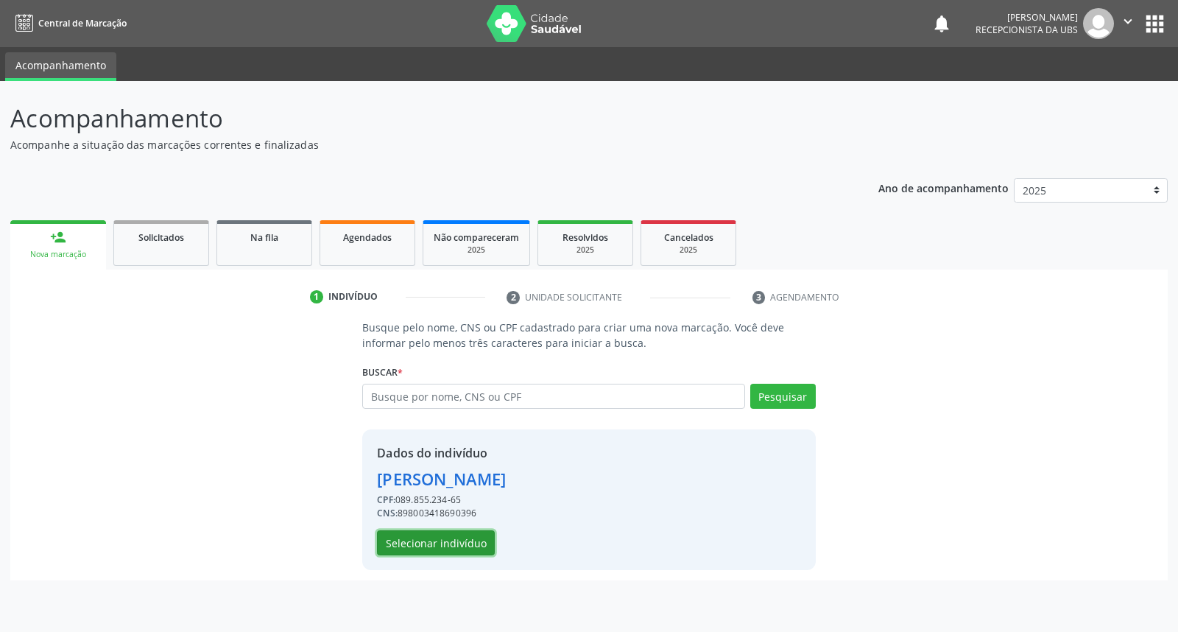
click at [442, 532] on button "Selecionar indivíduo" at bounding box center [436, 542] width 118 height 25
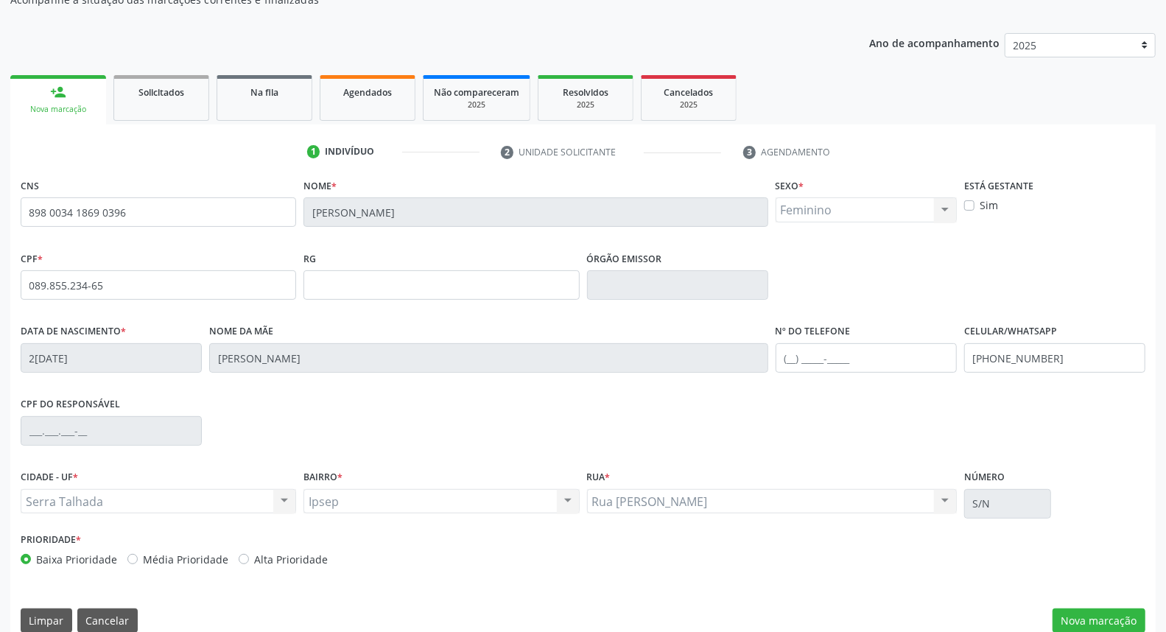
scroll to position [165, 0]
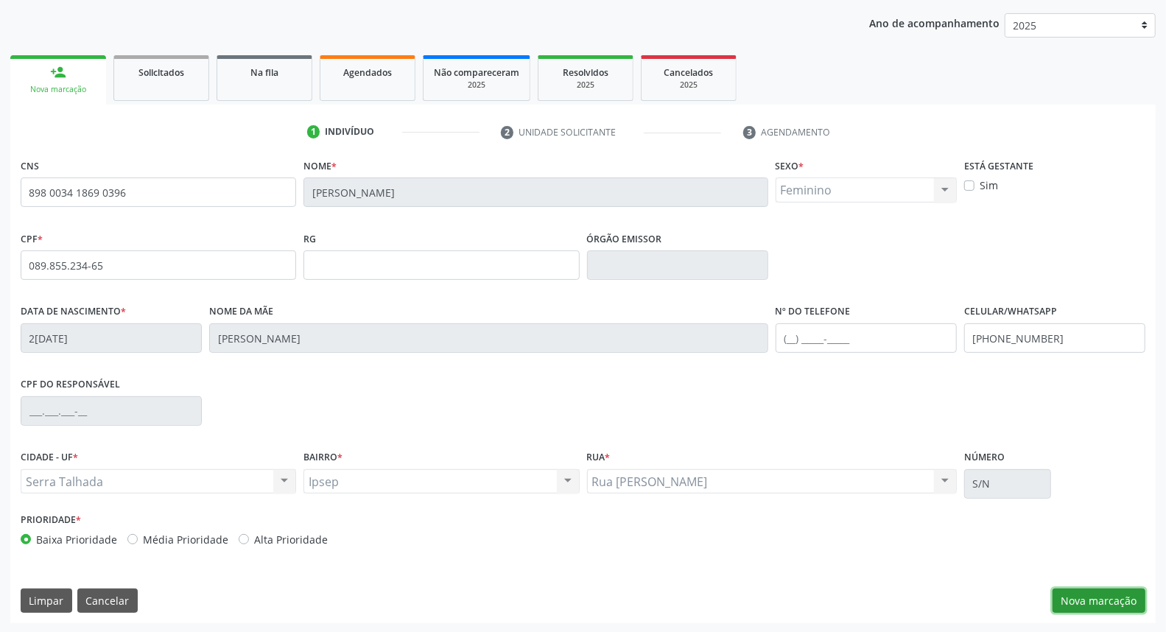
click at [1093, 602] on button "Nova marcação" at bounding box center [1099, 601] width 93 height 25
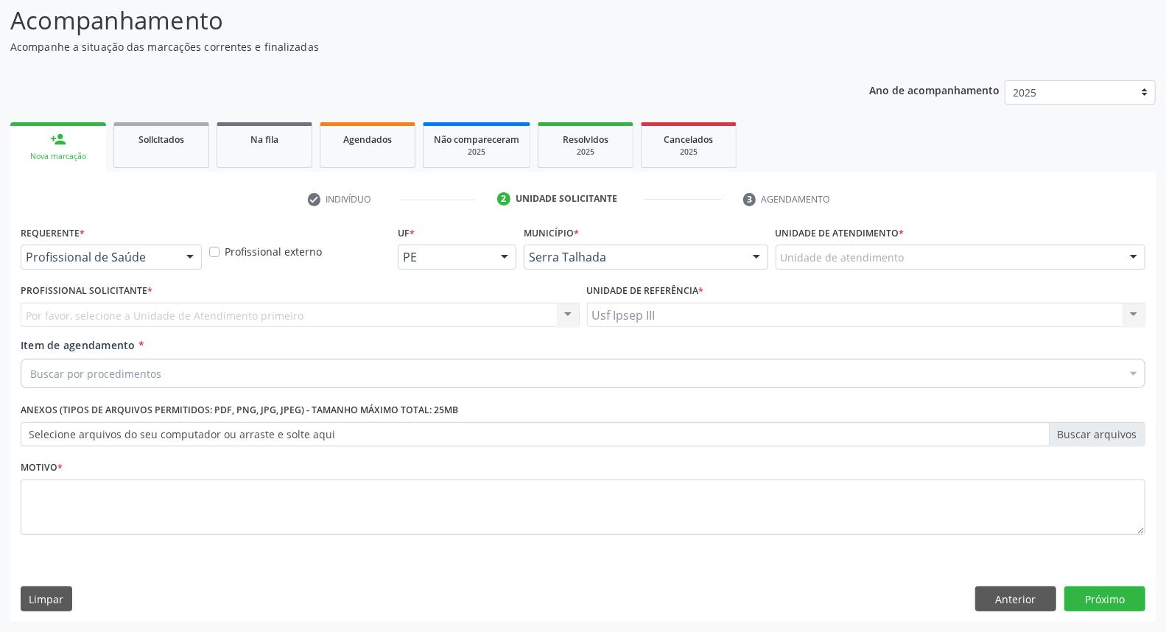
scroll to position [97, 0]
click at [192, 256] on div at bounding box center [190, 258] width 22 height 25
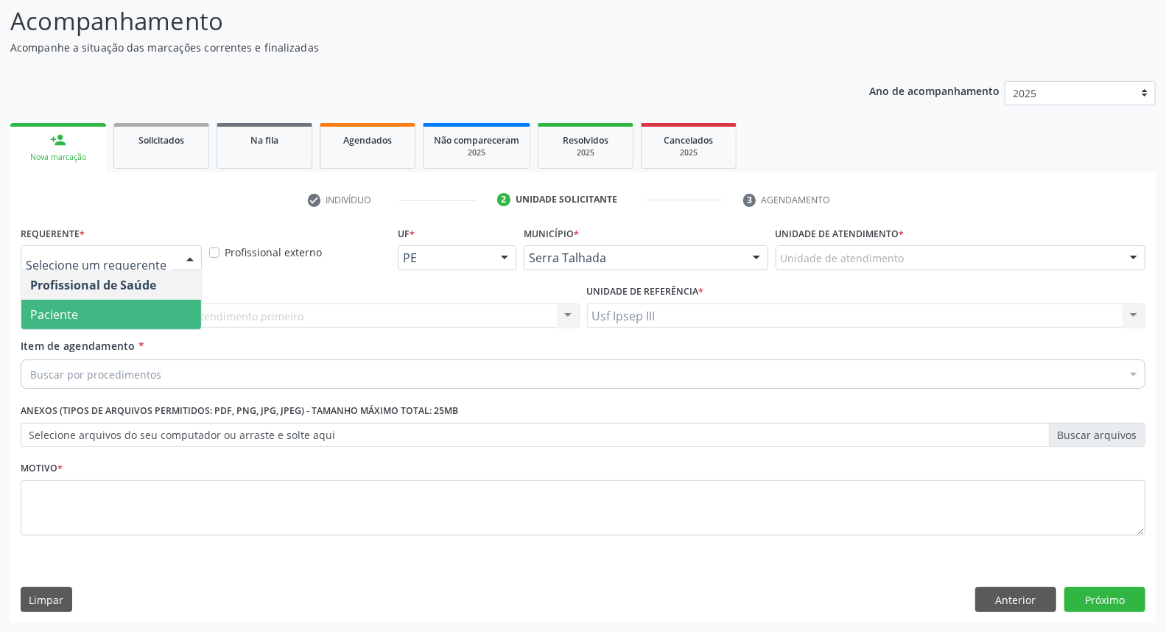
click at [187, 317] on span "Paciente" at bounding box center [111, 314] width 180 height 29
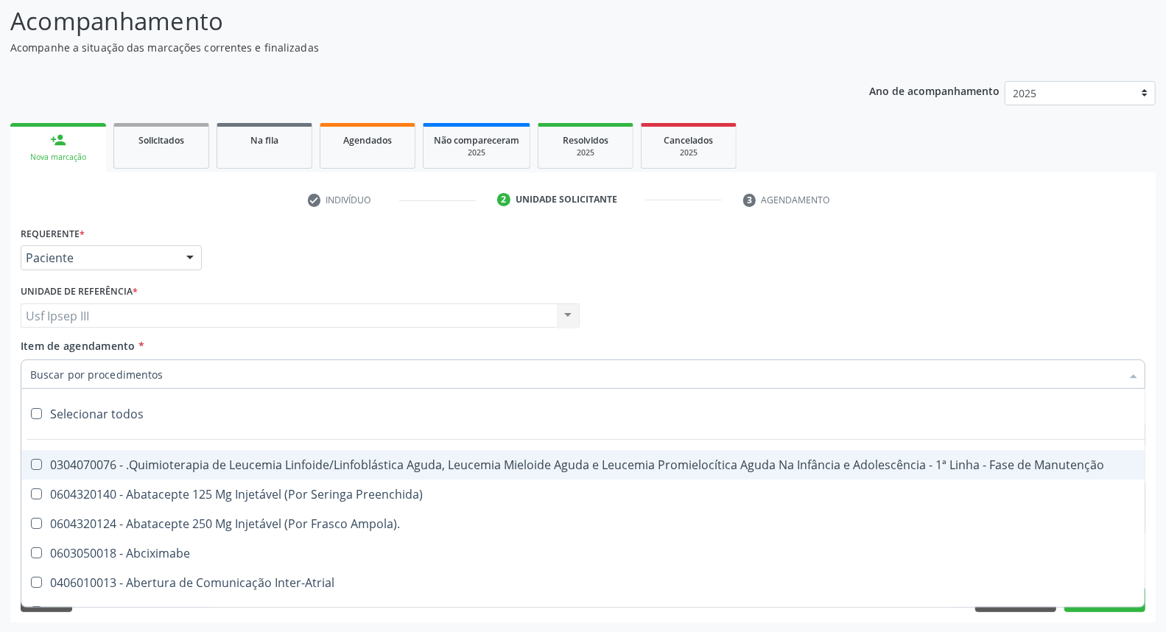
click at [218, 367] on div at bounding box center [583, 373] width 1125 height 29
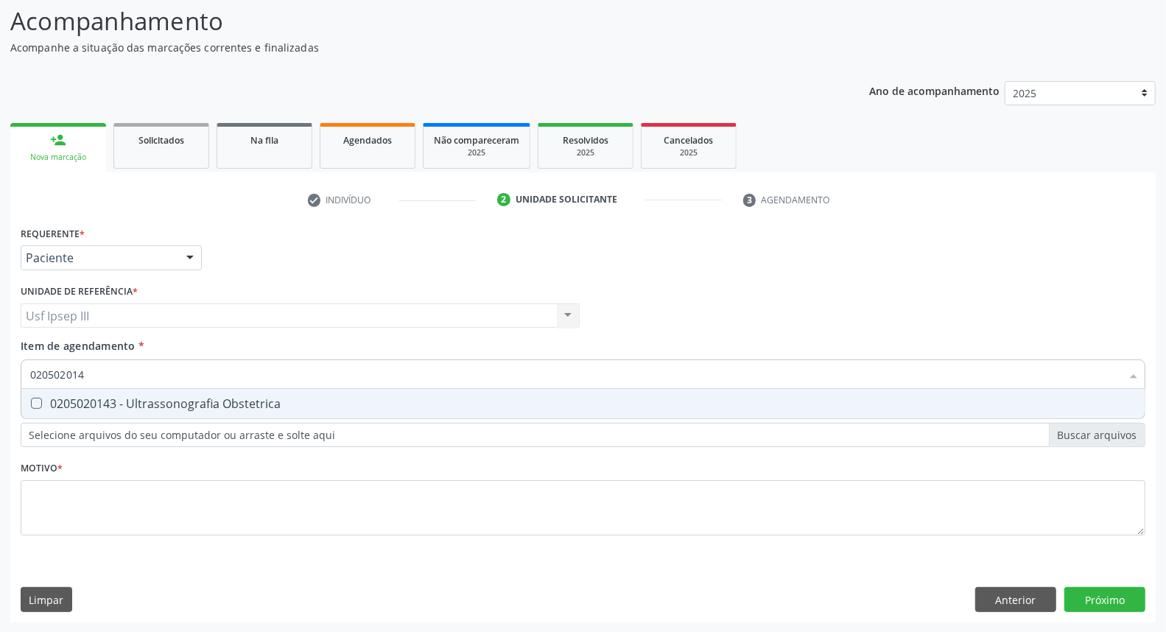
type input "0205020143"
click at [197, 404] on div "0205020143 - Ultrassonografia Obstetrica" at bounding box center [583, 404] width 1106 height 12
checkbox Obstetrica "true"
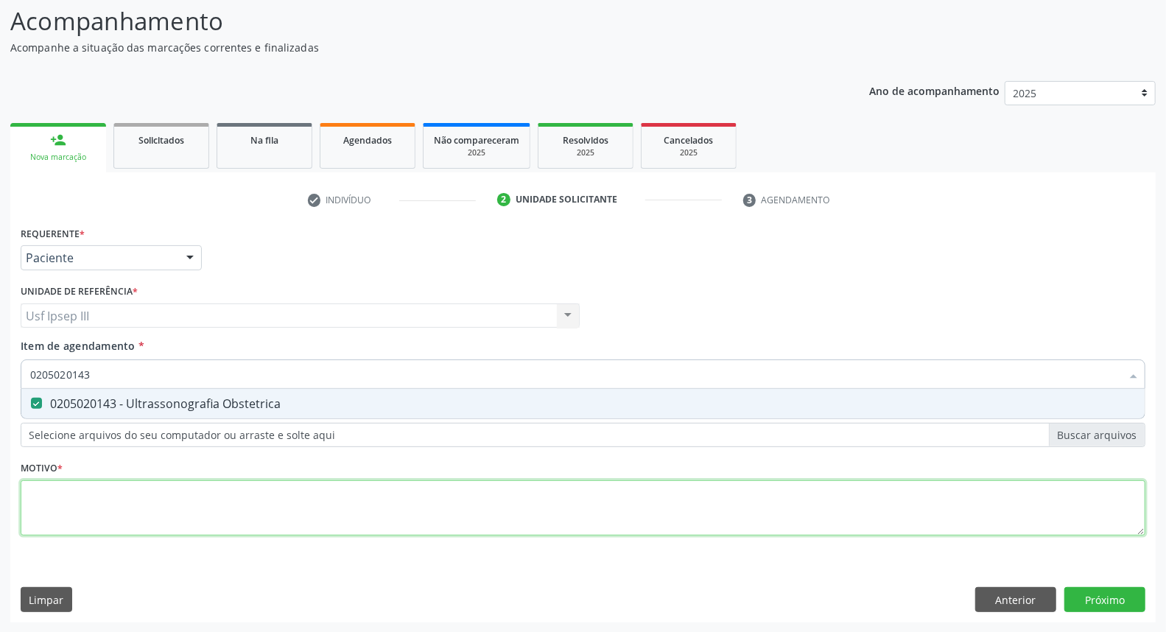
click at [178, 503] on div "Requerente * Paciente Profissional de Saúde Paciente Nenhum resultado encontrad…" at bounding box center [583, 389] width 1125 height 334
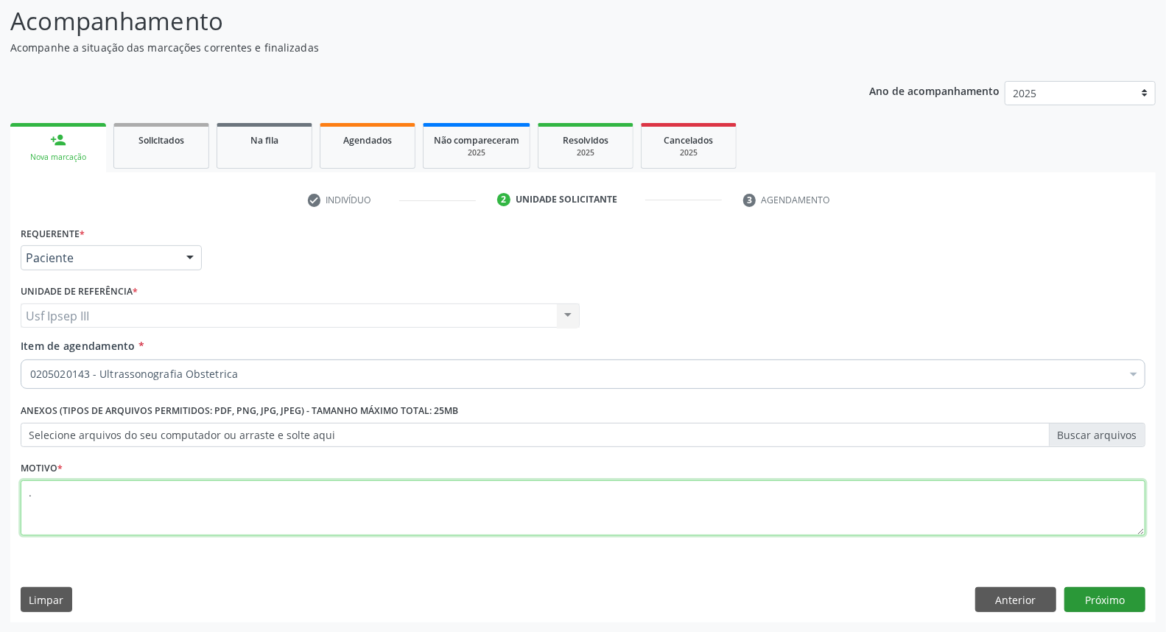
type textarea "."
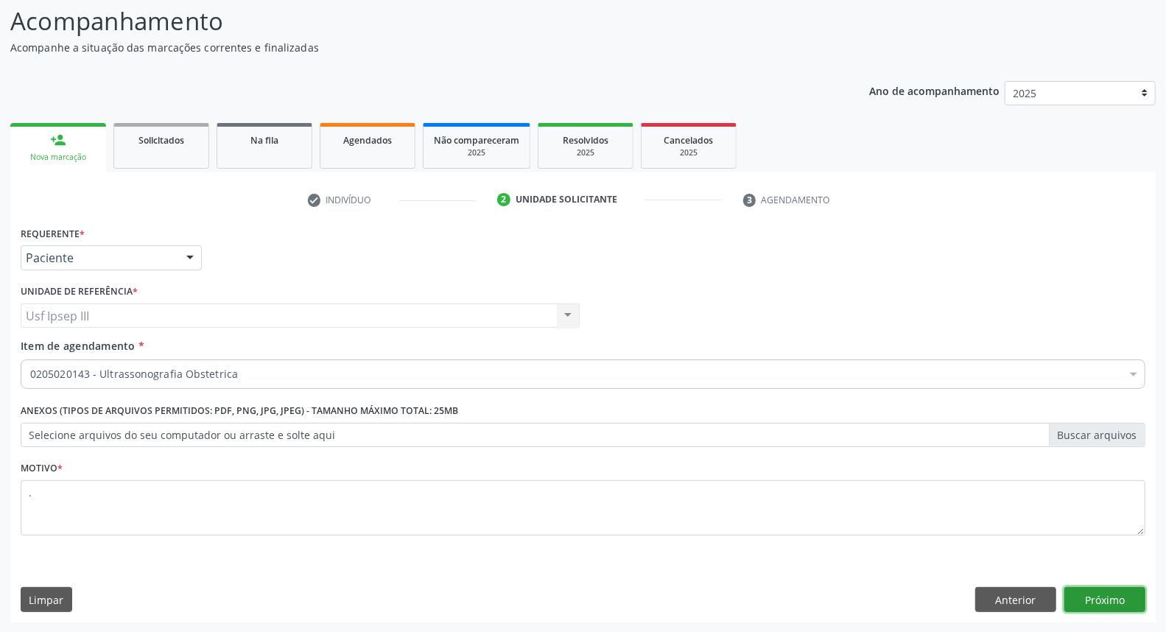
click at [1086, 594] on button "Próximo" at bounding box center [1104, 599] width 81 height 25
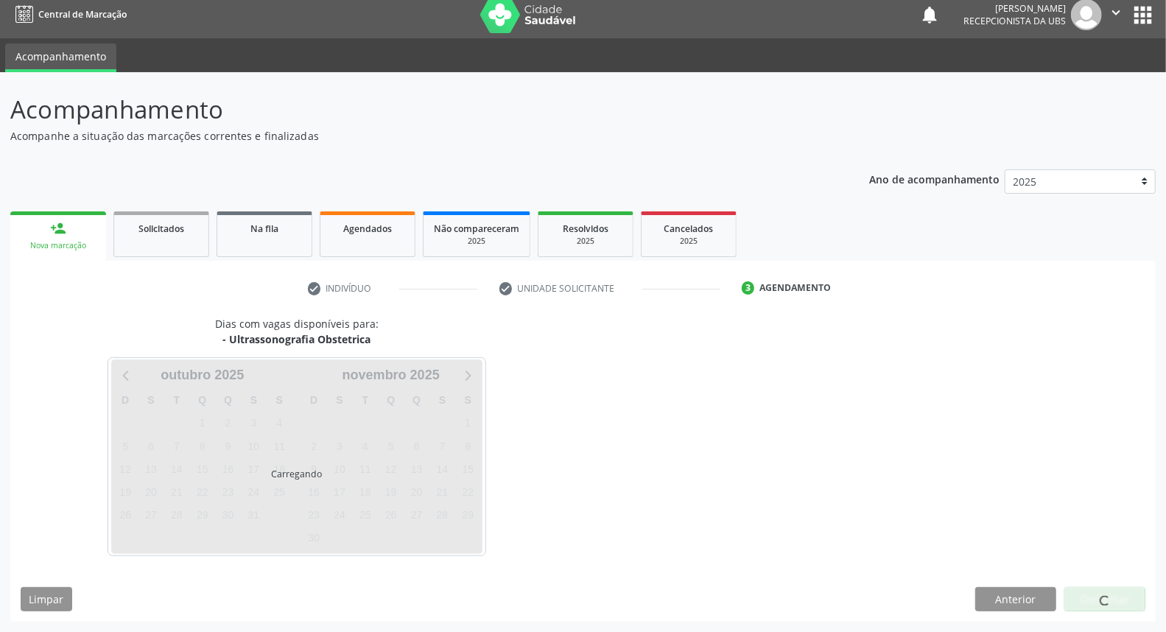
scroll to position [8, 0]
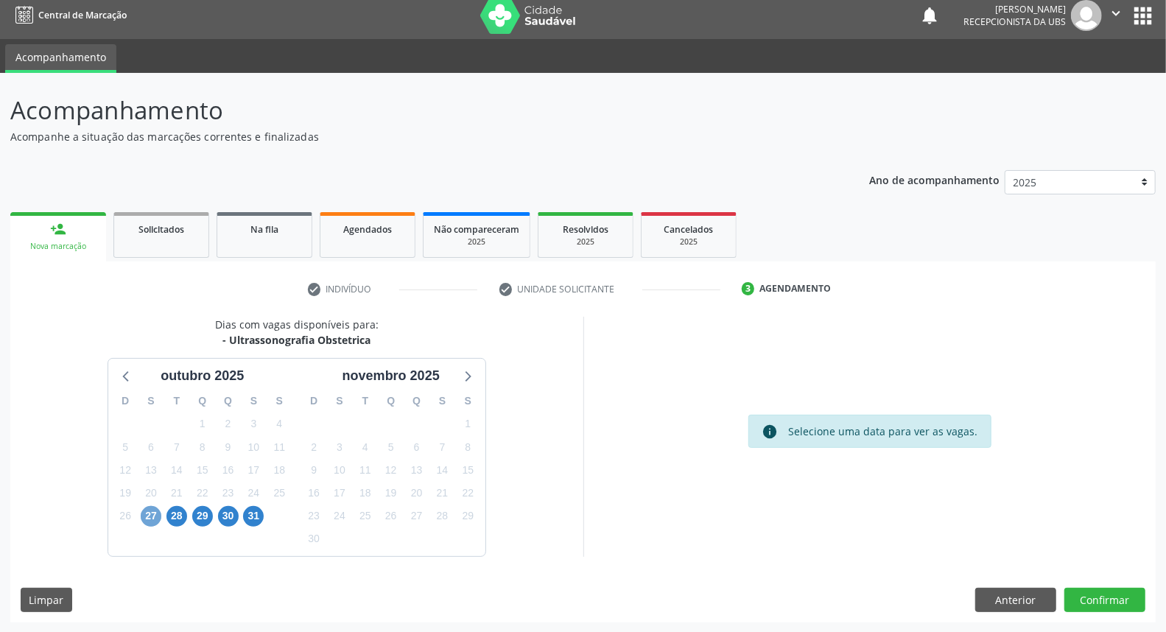
click at [149, 517] on span "27" at bounding box center [151, 516] width 21 height 21
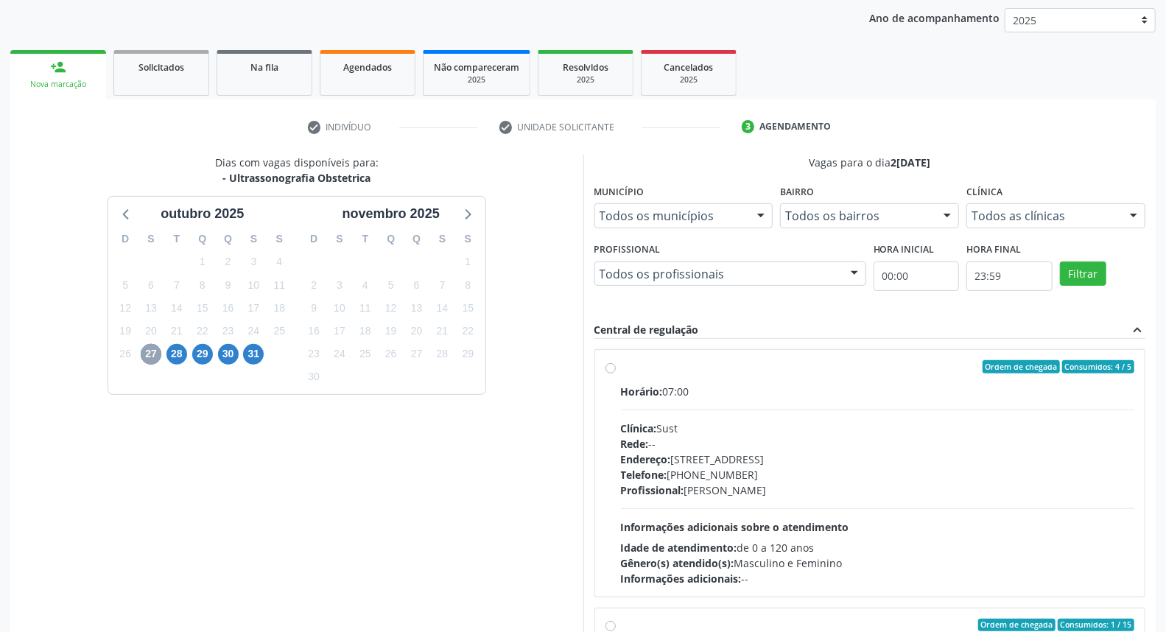
scroll to position [172, 0]
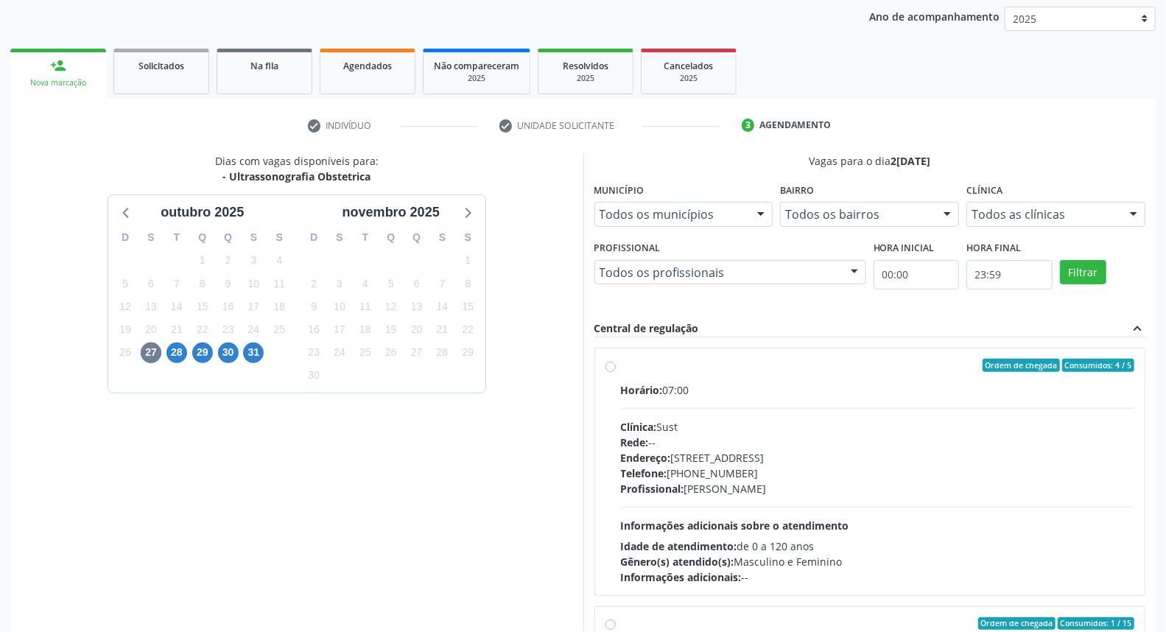
click at [907, 482] on div "Profissional: [PERSON_NAME]" at bounding box center [878, 488] width 514 height 15
click at [616, 372] on input "Ordem de chegada Consumidos: 4 / 5 Horário: 07:00 Clínica: Sust Rede: -- Endere…" at bounding box center [610, 365] width 10 height 13
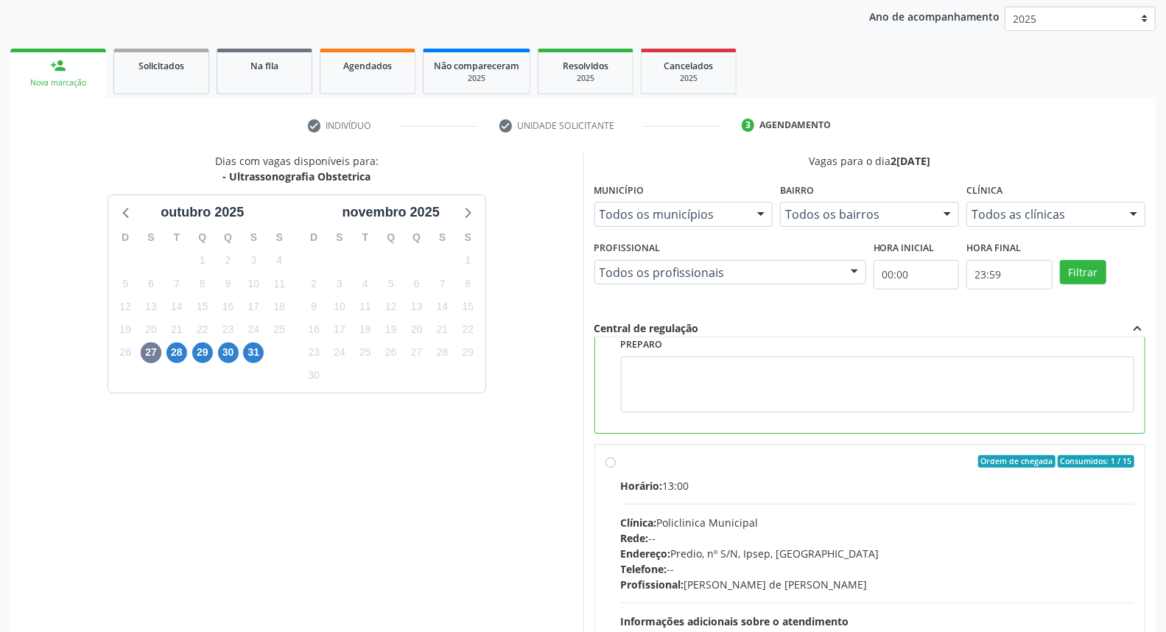
scroll to position [305, 0]
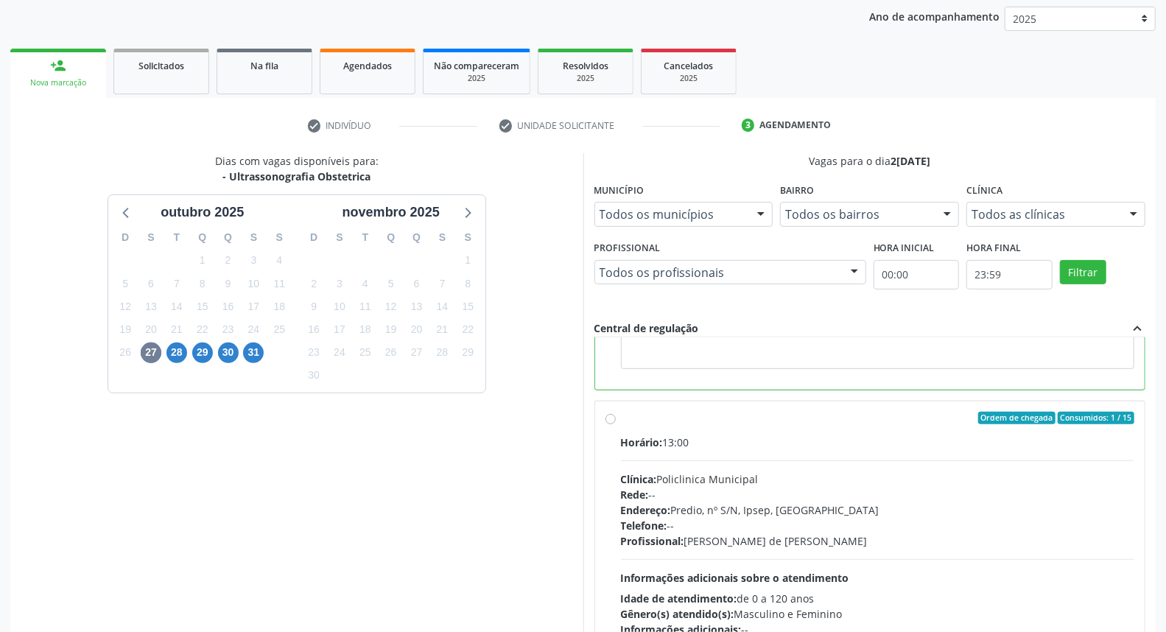
click at [835, 505] on div "Endereço: Predio, nº S/N, Ipsep, [GEOGRAPHIC_DATA]" at bounding box center [878, 509] width 514 height 15
click at [616, 425] on input "Ordem de chegada Consumidos: 1 / 15 Horário: 13:00 Clínica: Policlinica Municip…" at bounding box center [610, 418] width 10 height 13
radio input "false"
radio input "true"
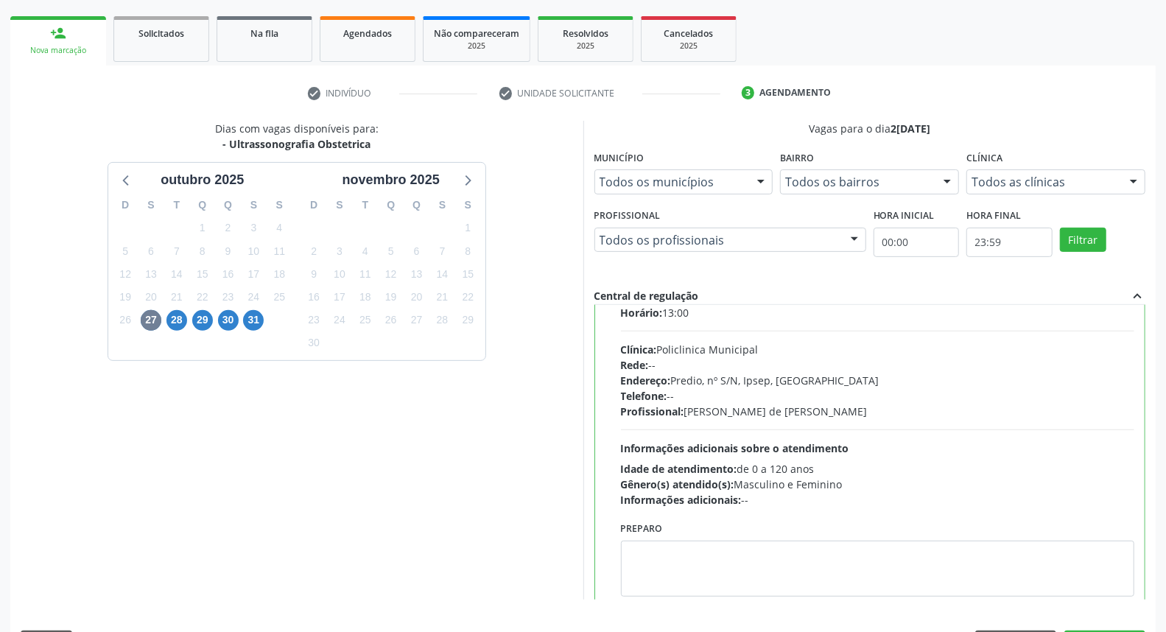
scroll to position [247, 0]
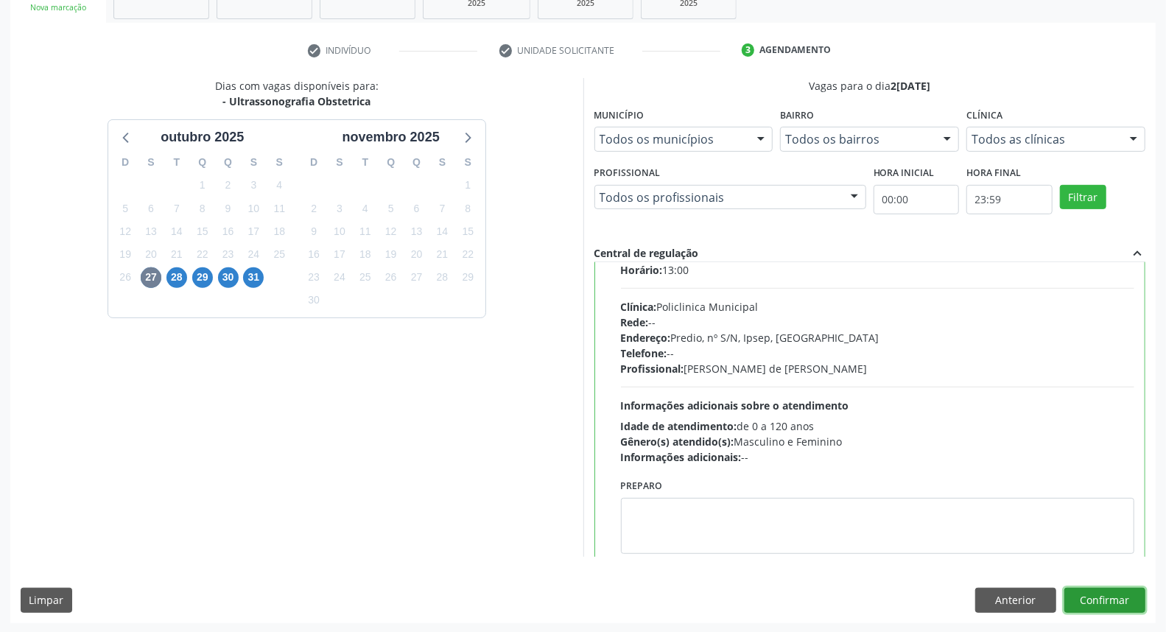
click at [1096, 591] on button "Confirmar" at bounding box center [1104, 600] width 81 height 25
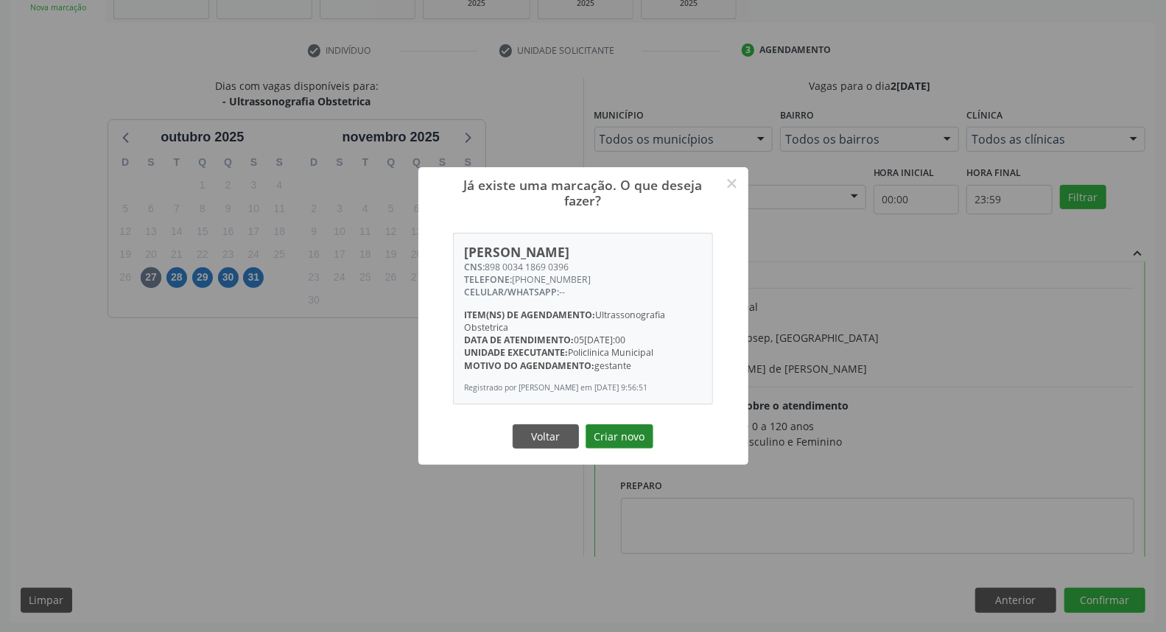
click at [622, 437] on button "Criar novo" at bounding box center [620, 436] width 68 height 25
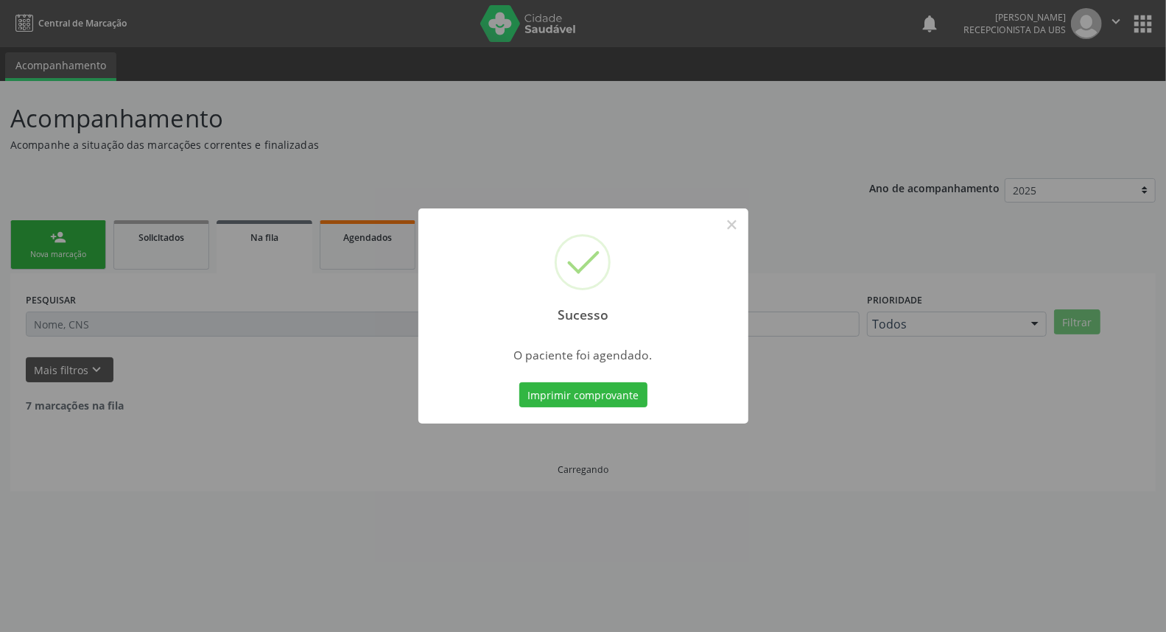
scroll to position [0, 0]
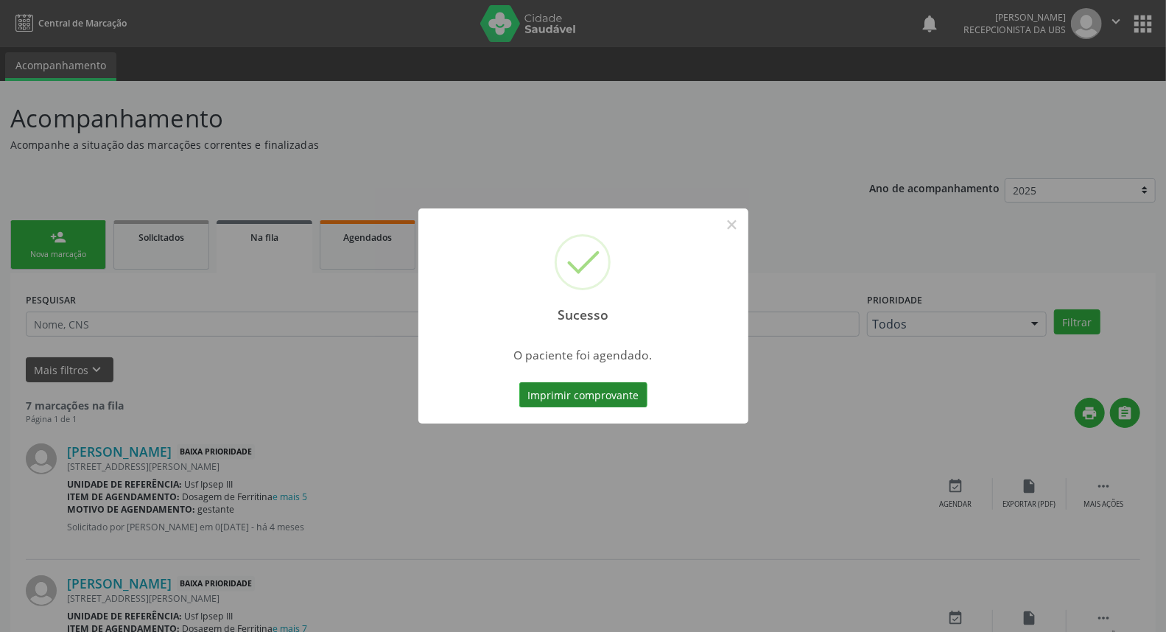
click at [620, 394] on button "Imprimir comprovante" at bounding box center [583, 394] width 128 height 25
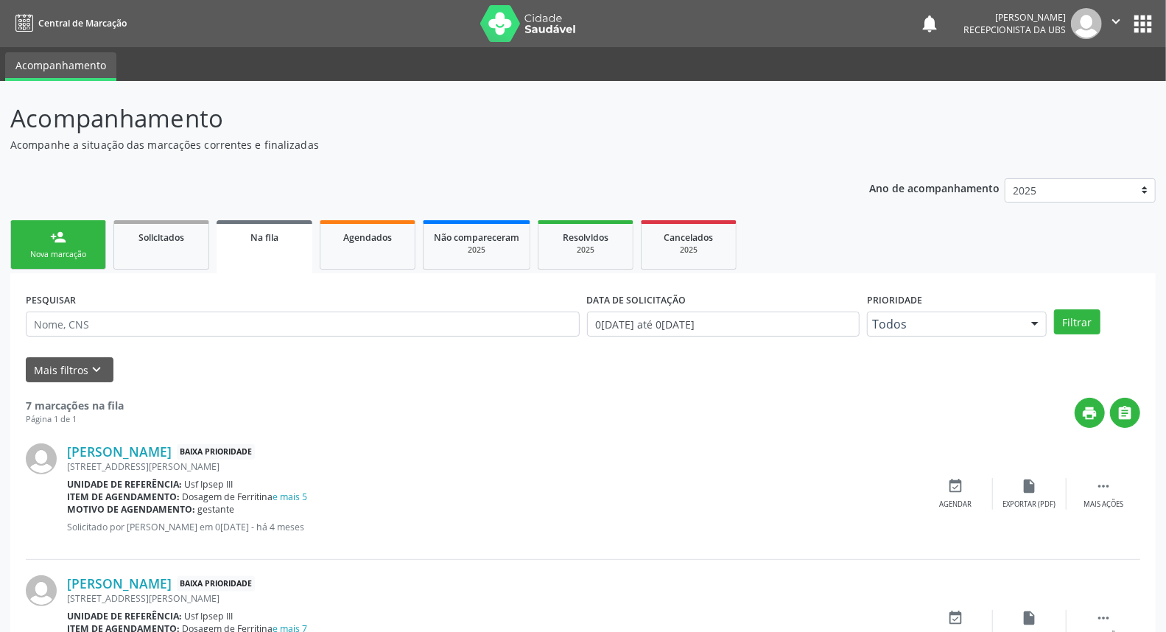
click at [71, 245] on link "person_add Nova marcação" at bounding box center [58, 244] width 96 height 49
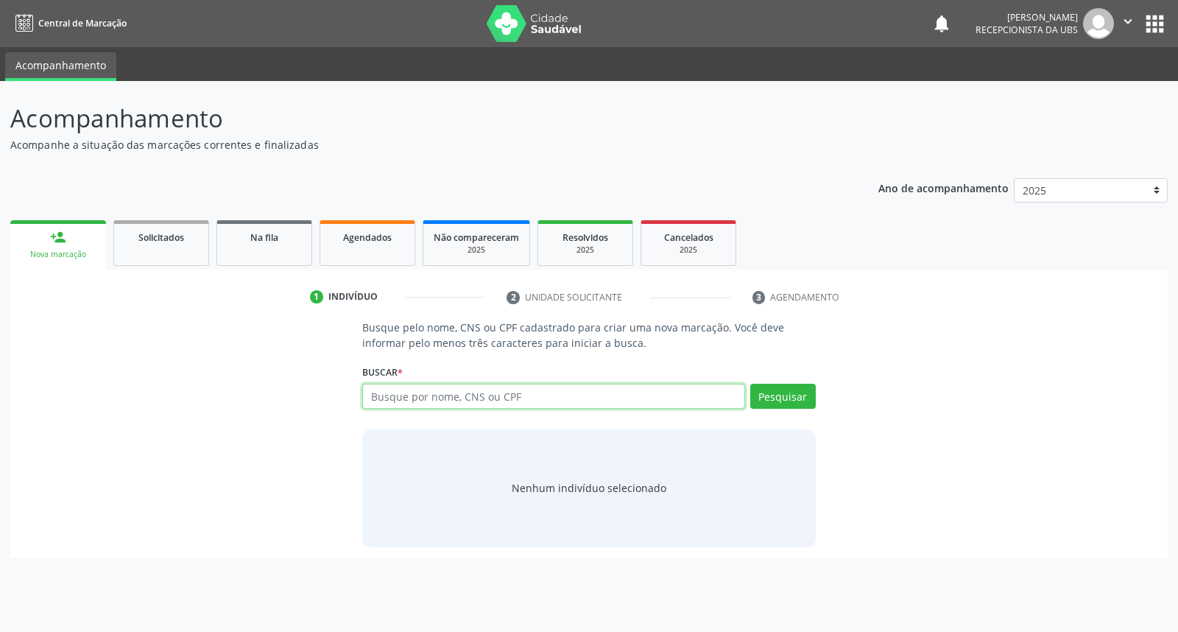
click at [386, 387] on input "text" at bounding box center [553, 396] width 382 height 25
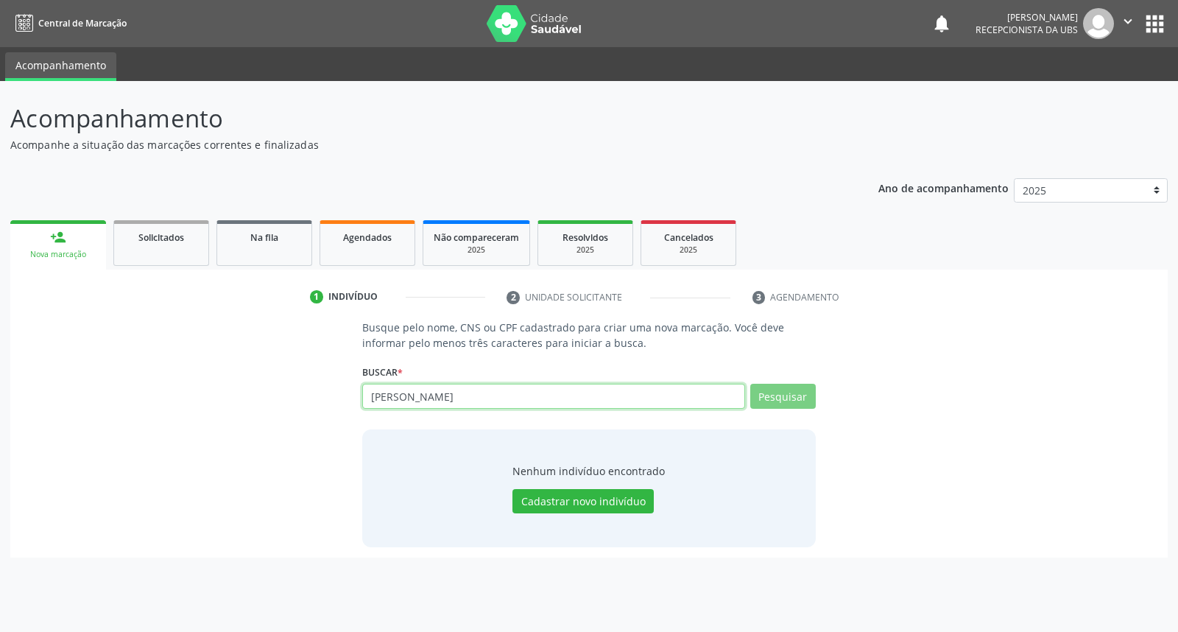
type input "[PERSON_NAME]"
click at [775, 396] on button "Pesquisar" at bounding box center [784, 396] width 66 height 25
click at [541, 390] on input "[PERSON_NAME]" at bounding box center [553, 396] width 382 height 25
type input "e"
type input "08985523465"
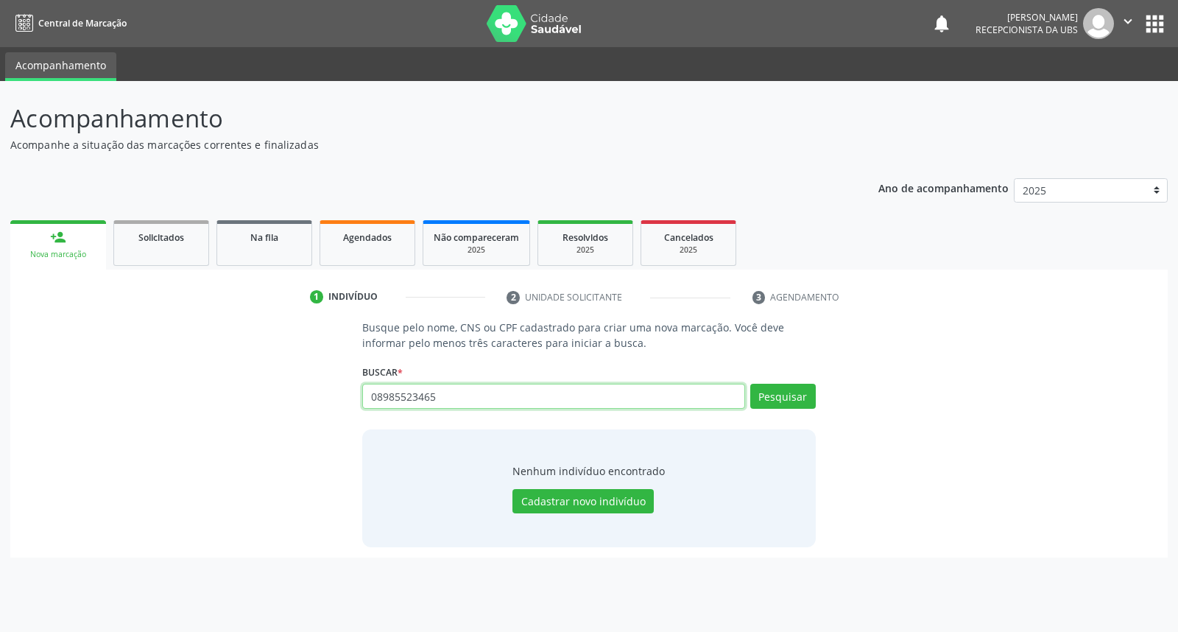
type input "08985523465"
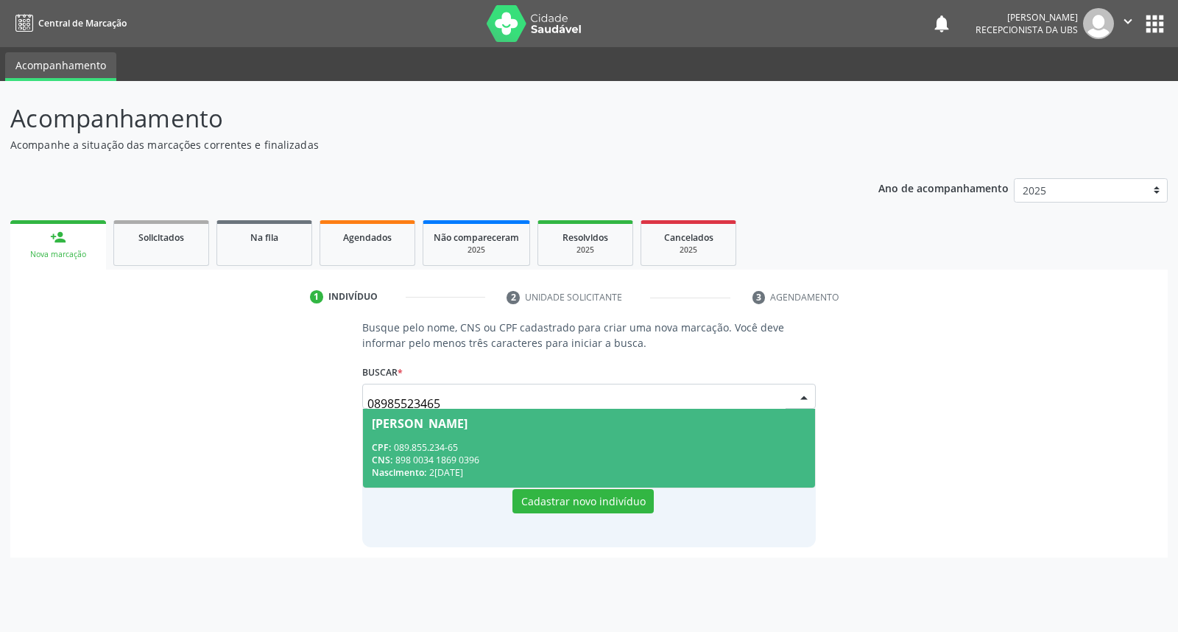
click at [575, 442] on div "CPF: 089.855.234-65" at bounding box center [589, 447] width 434 height 13
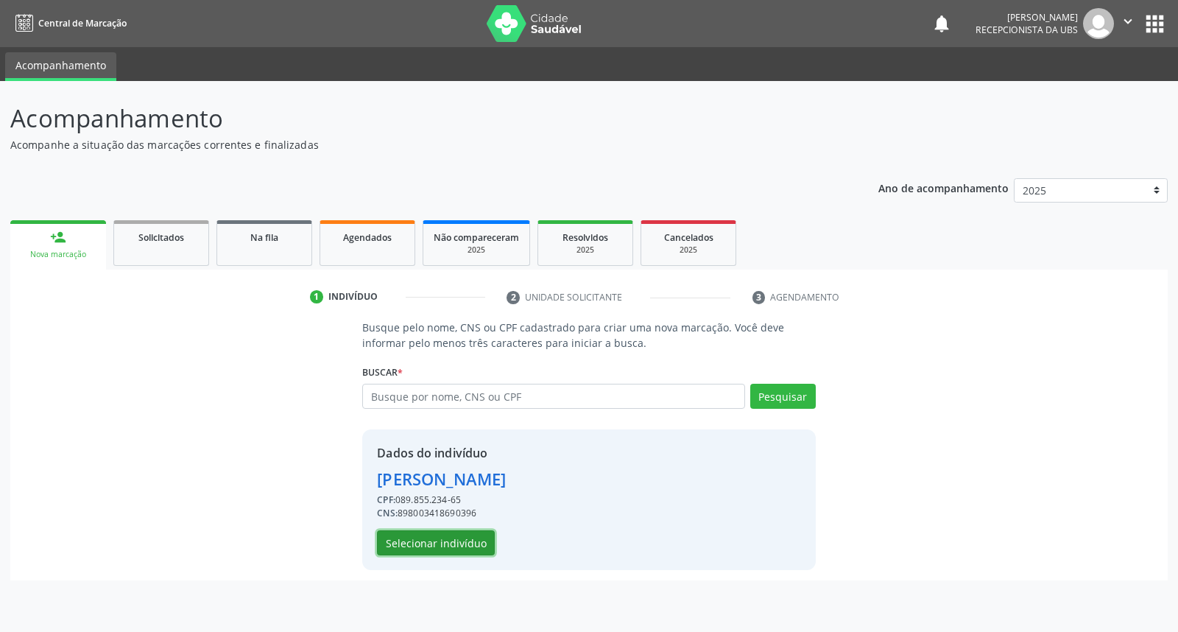
click at [462, 544] on button "Selecionar indivíduo" at bounding box center [436, 542] width 118 height 25
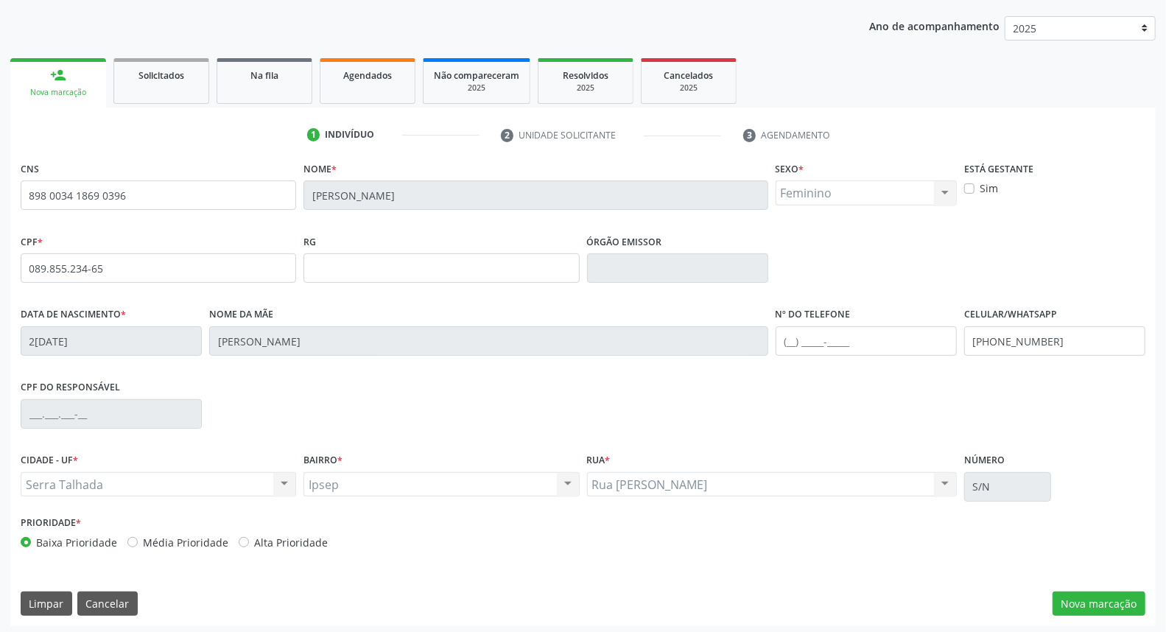
scroll to position [165, 0]
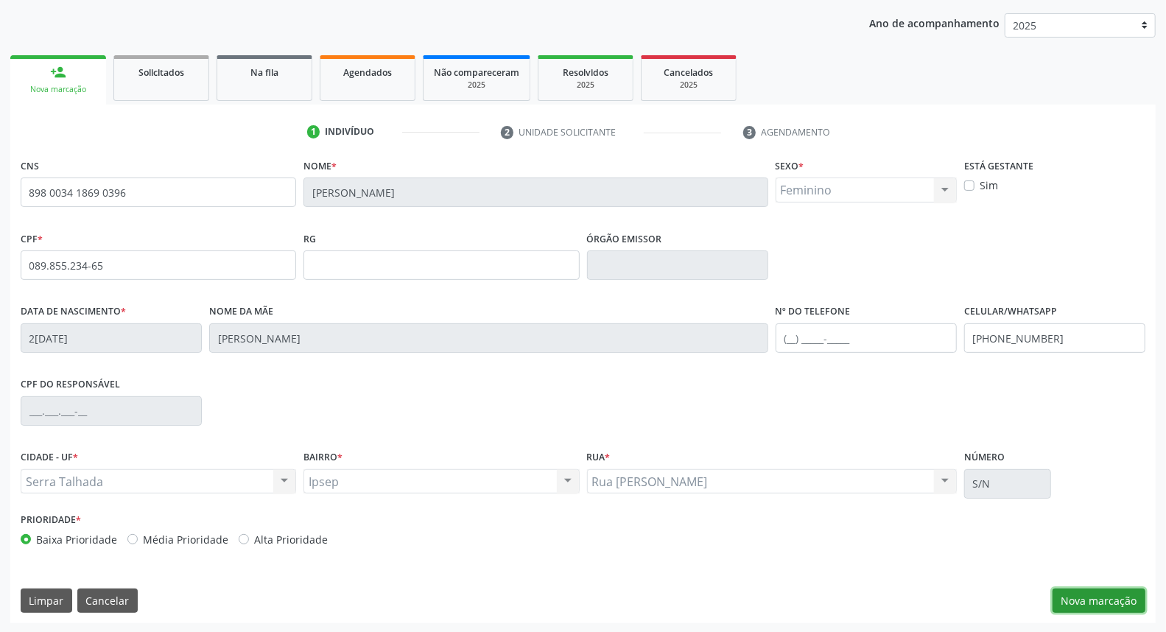
click at [1095, 606] on button "Nova marcação" at bounding box center [1099, 601] width 93 height 25
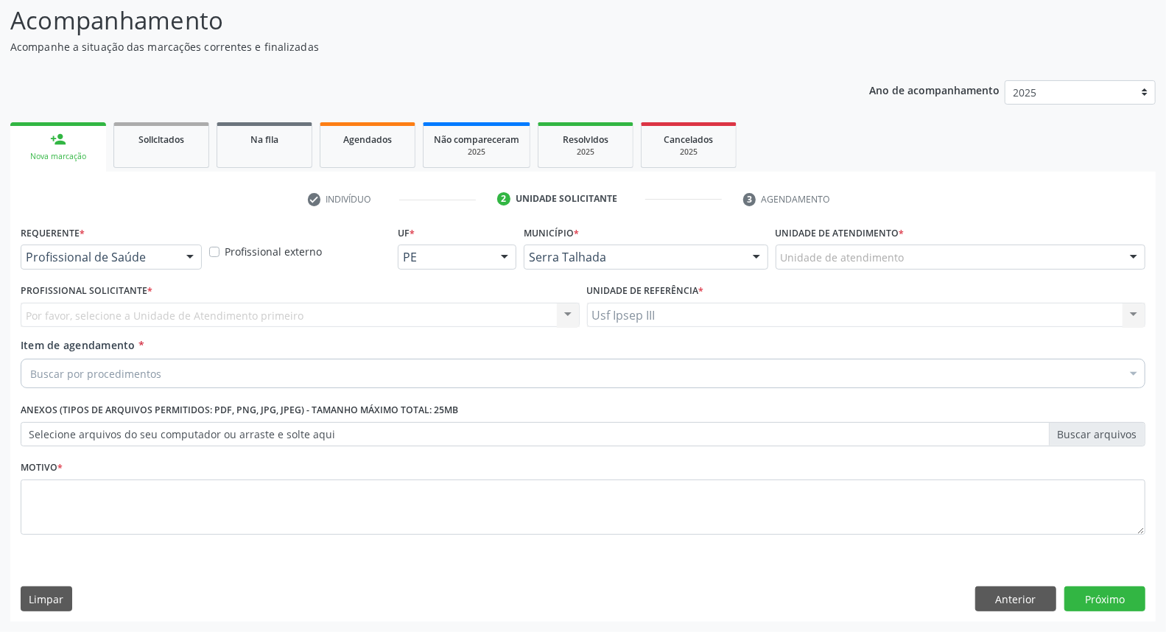
scroll to position [97, 0]
click at [183, 252] on div at bounding box center [190, 258] width 22 height 25
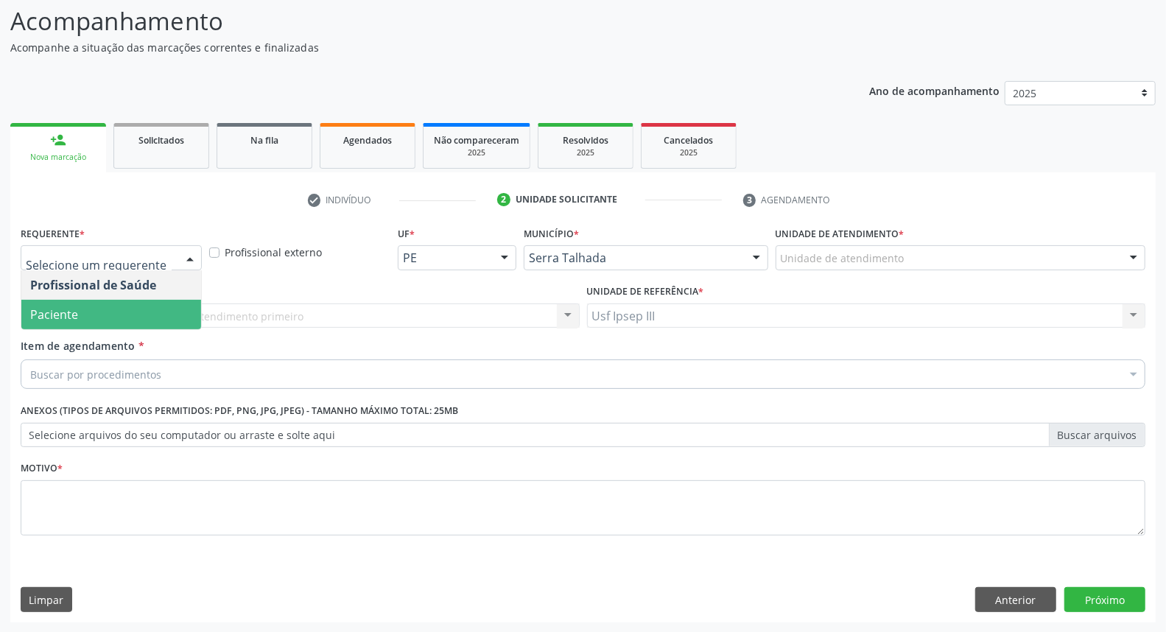
click at [171, 308] on span "Paciente" at bounding box center [111, 314] width 180 height 29
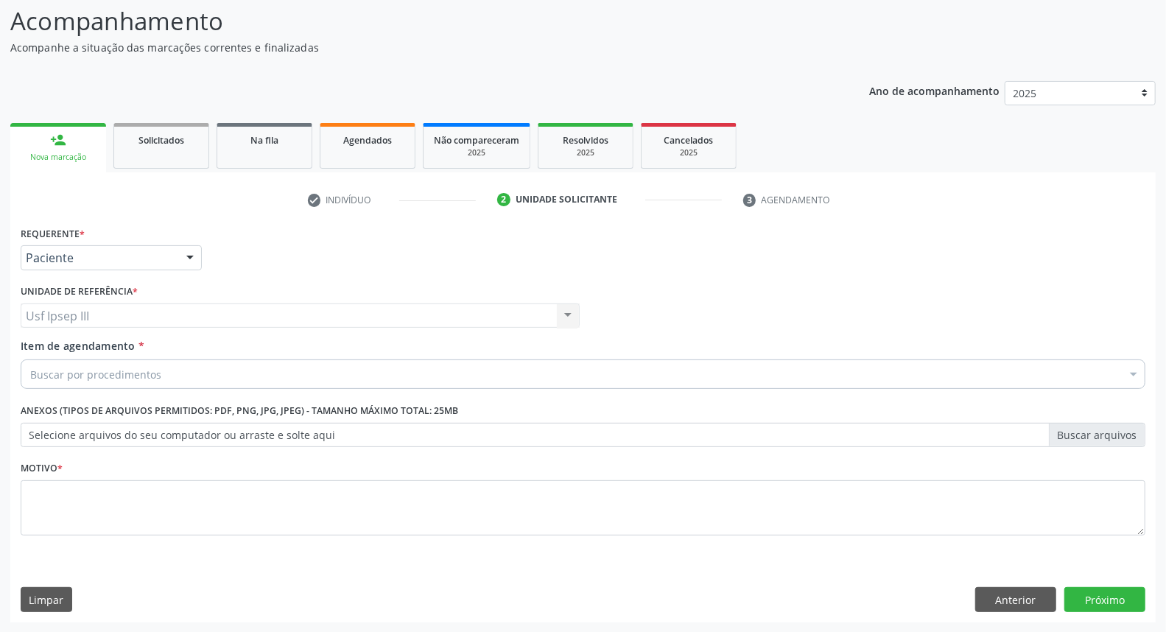
click at [186, 363] on div "Buscar por procedimentos" at bounding box center [583, 373] width 1125 height 29
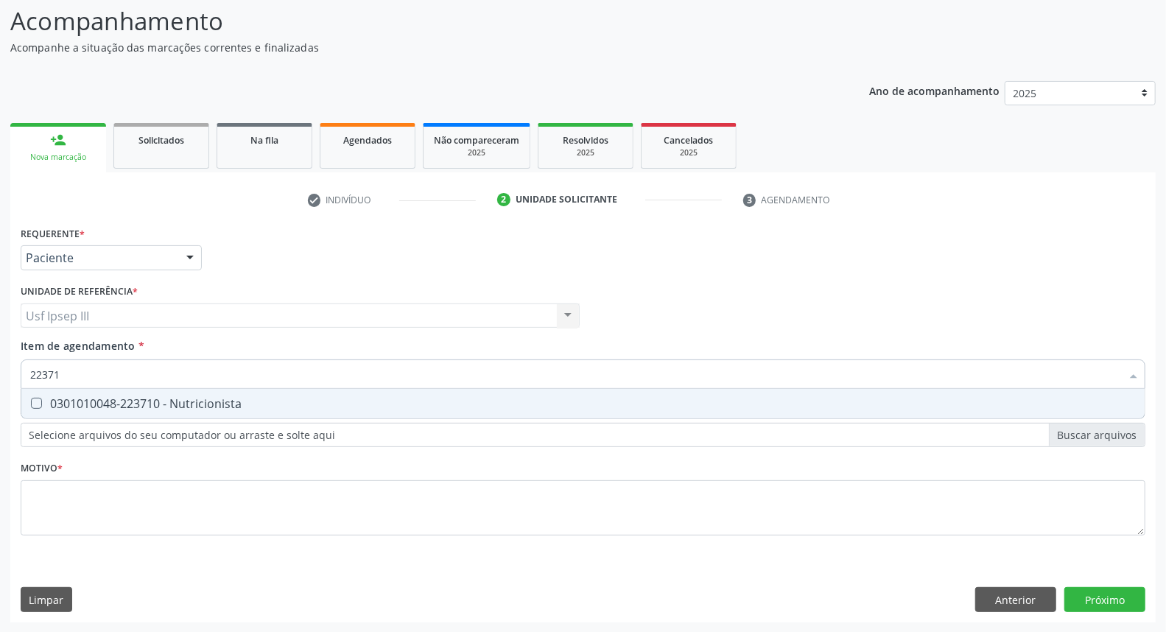
type input "223710"
click at [168, 400] on div "0301010048-223710 - Nutricionista" at bounding box center [583, 404] width 1106 height 12
checkbox Nutricionista "true"
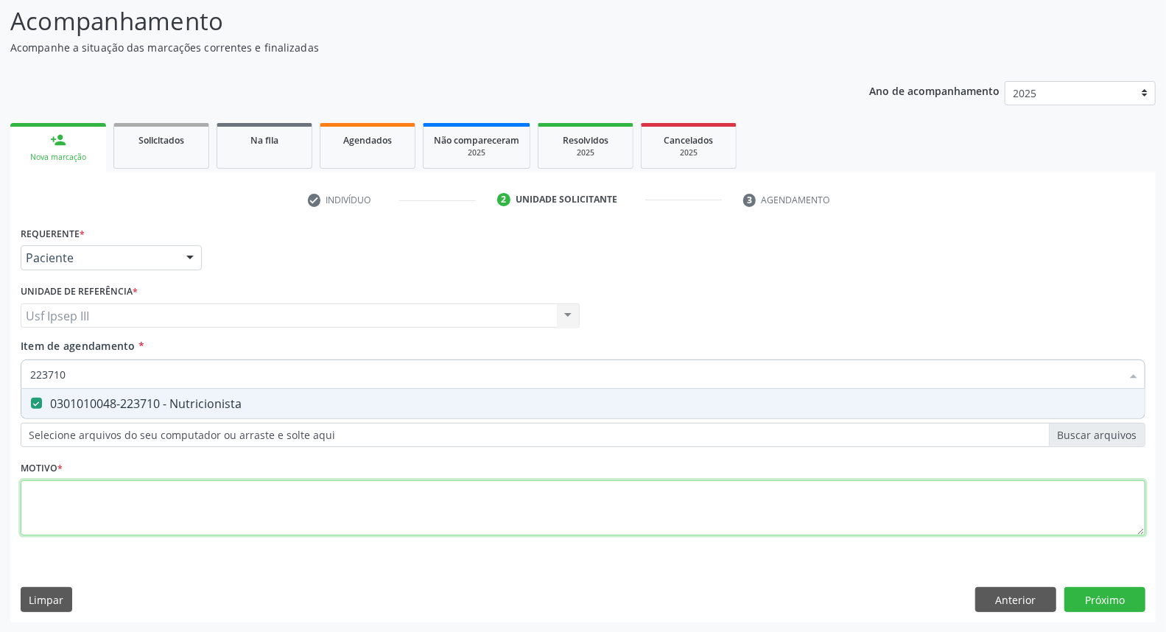
click at [136, 510] on div "Requerente * Paciente Profissional de Saúde Paciente Nenhum resultado encontrad…" at bounding box center [583, 389] width 1125 height 334
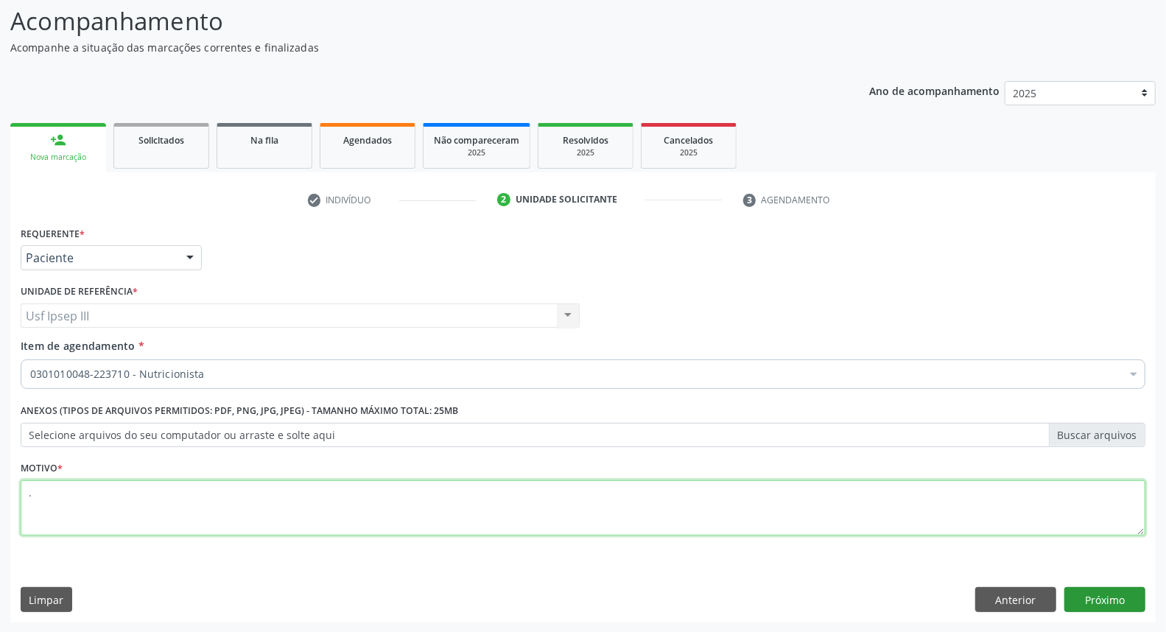
type textarea "."
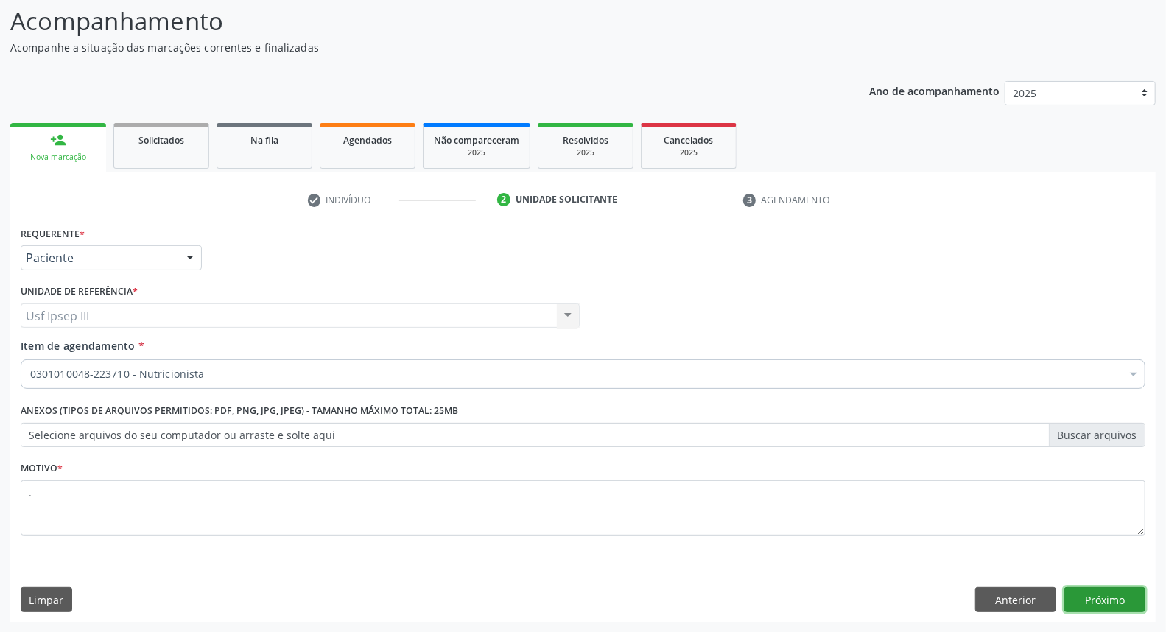
click at [1093, 601] on button "Próximo" at bounding box center [1104, 599] width 81 height 25
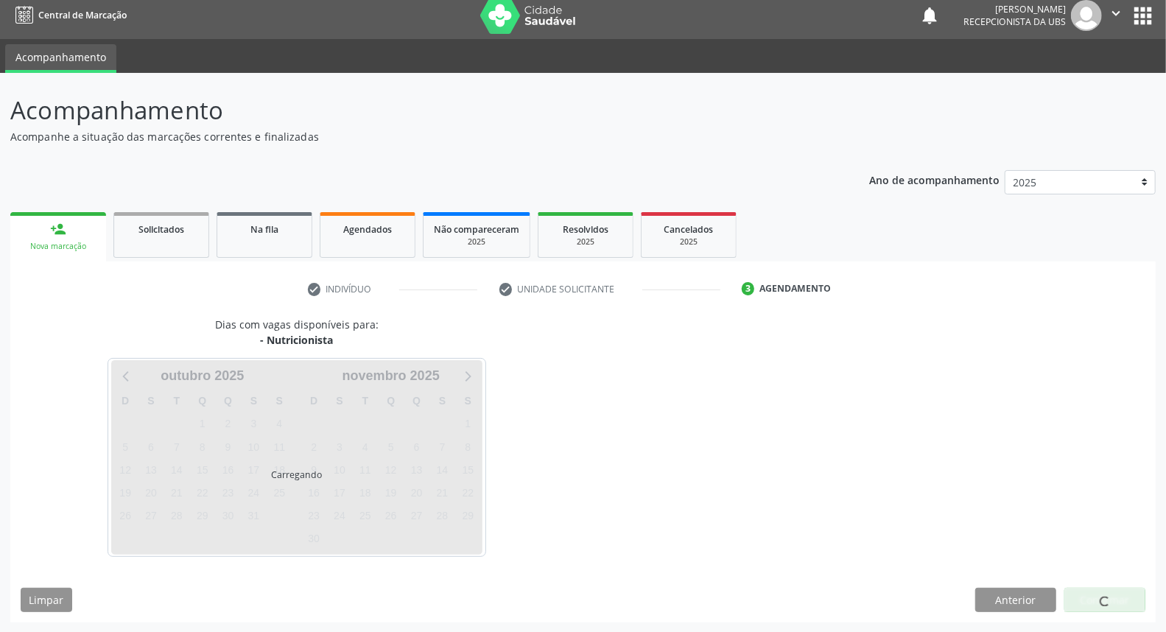
scroll to position [52, 0]
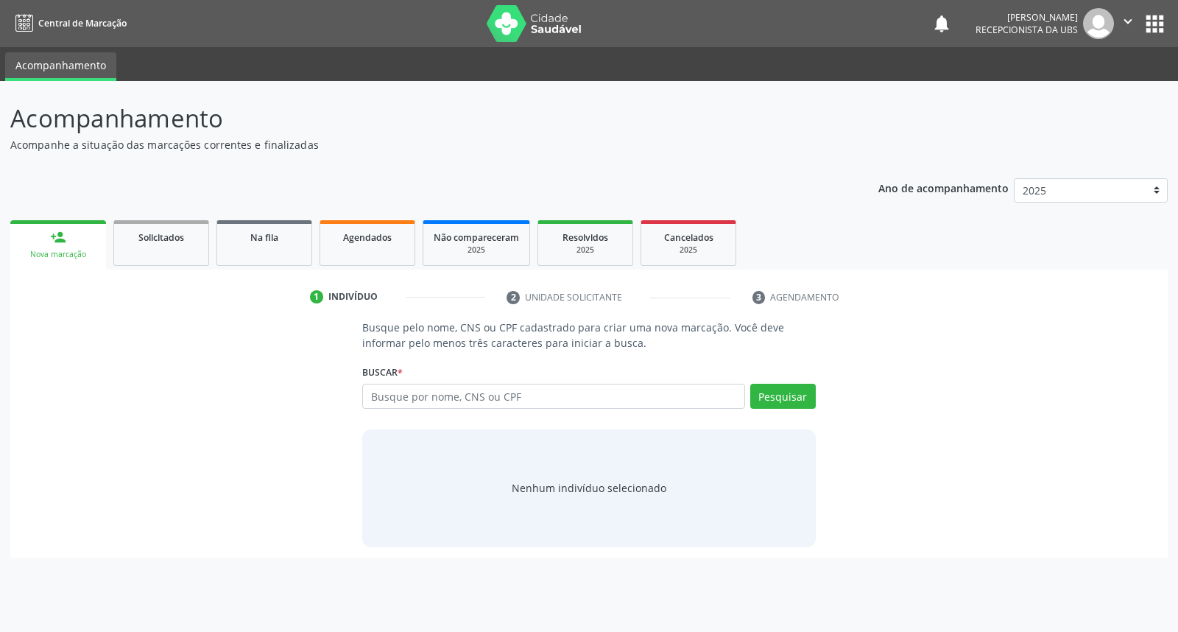
click at [588, 401] on input "text" at bounding box center [553, 396] width 382 height 25
type input "maria do carmo araujo da silva"
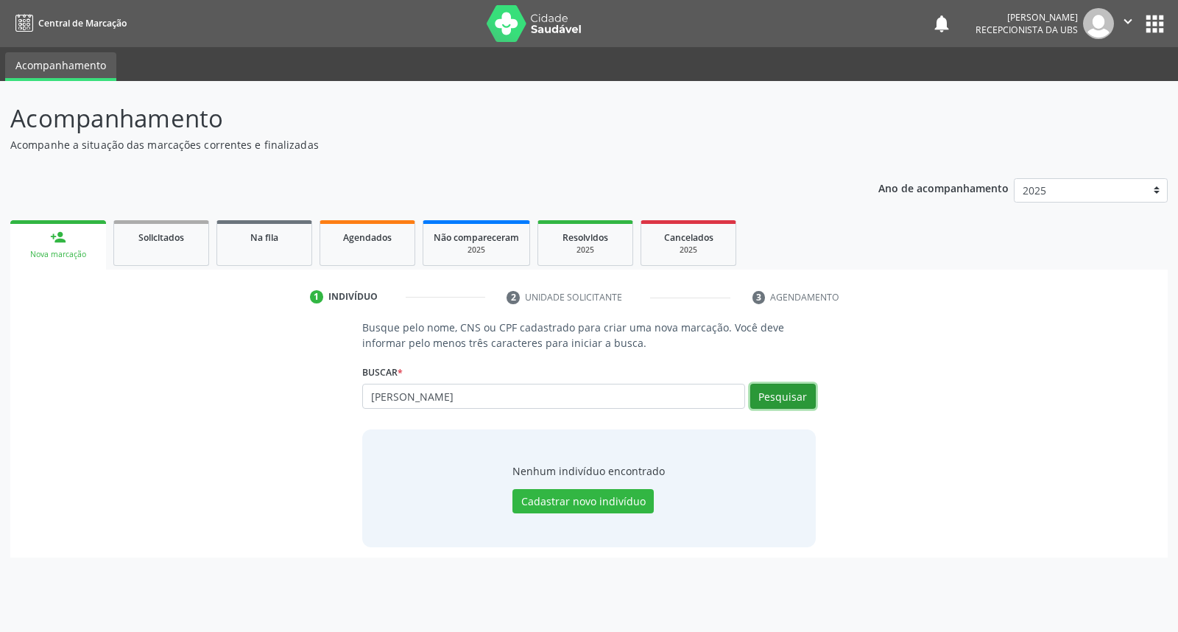
click at [786, 393] on button "Pesquisar" at bounding box center [784, 396] width 66 height 25
drag, startPoint x: 784, startPoint y: 391, endPoint x: 1127, endPoint y: 664, distance: 438.7
click at [1127, 631] on html "Central de Marcação notifications Maria Gorete da Silva Lima Recepcionista da U…" at bounding box center [589, 316] width 1178 height 632
